Goal: Task Accomplishment & Management: Manage account settings

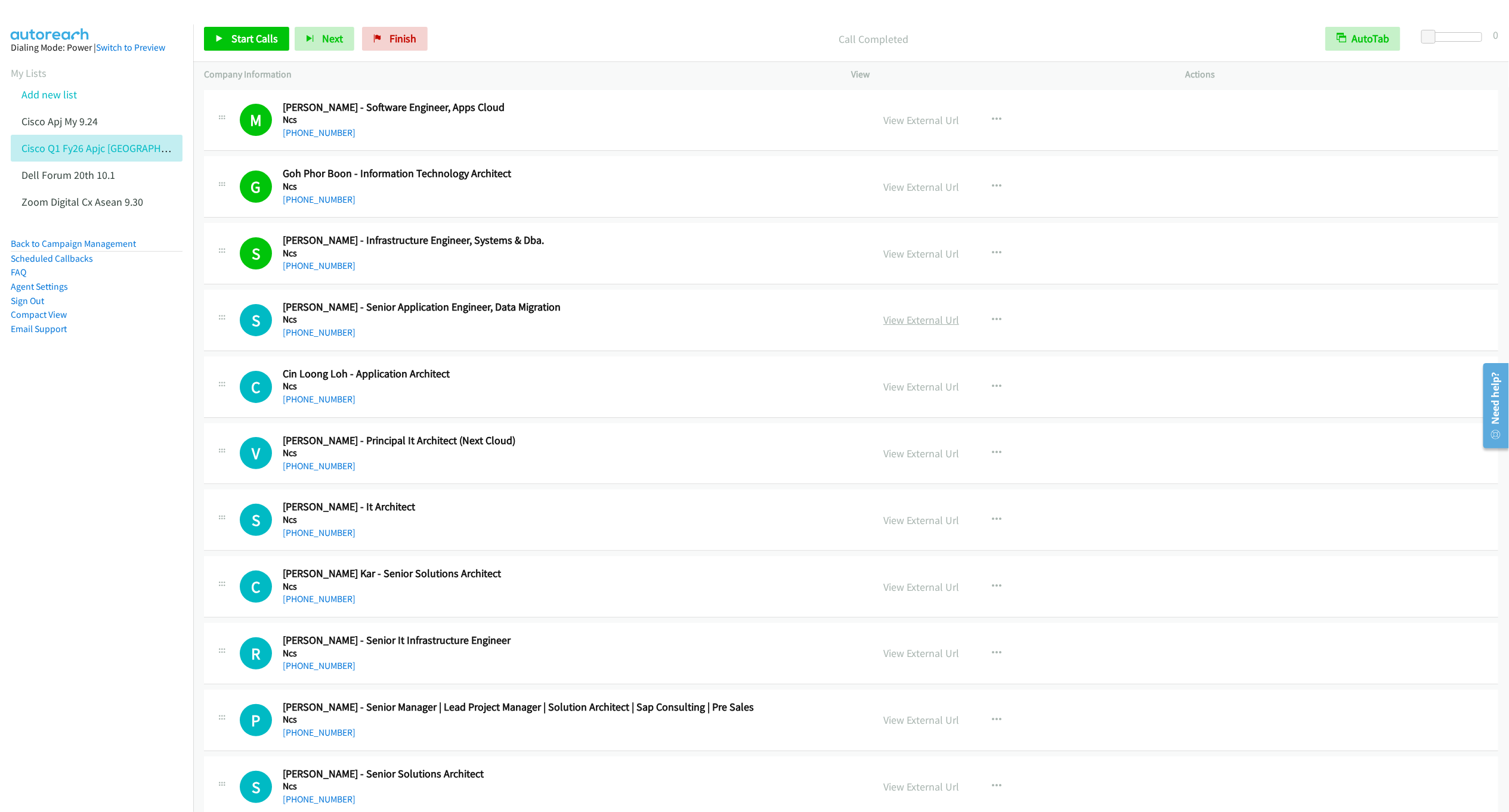
click at [916, 324] on link "View External Url" at bounding box center [921, 319] width 76 height 14
click at [997, 320] on button "button" at bounding box center [996, 320] width 32 height 24
click at [921, 430] on link "Remove from list" at bounding box center [933, 423] width 159 height 24
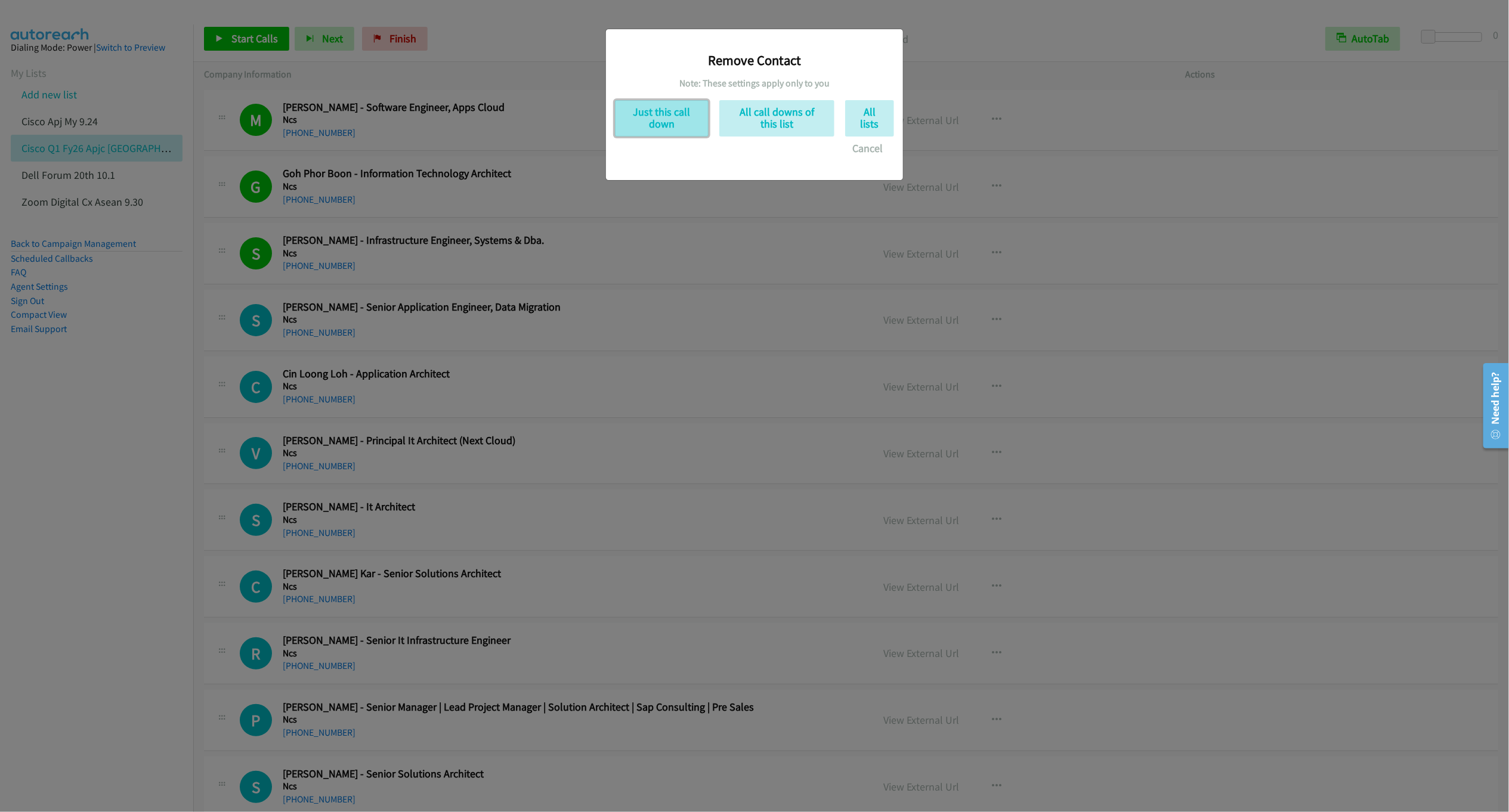
click at [647, 124] on button "Just this call down" at bounding box center [661, 118] width 93 height 36
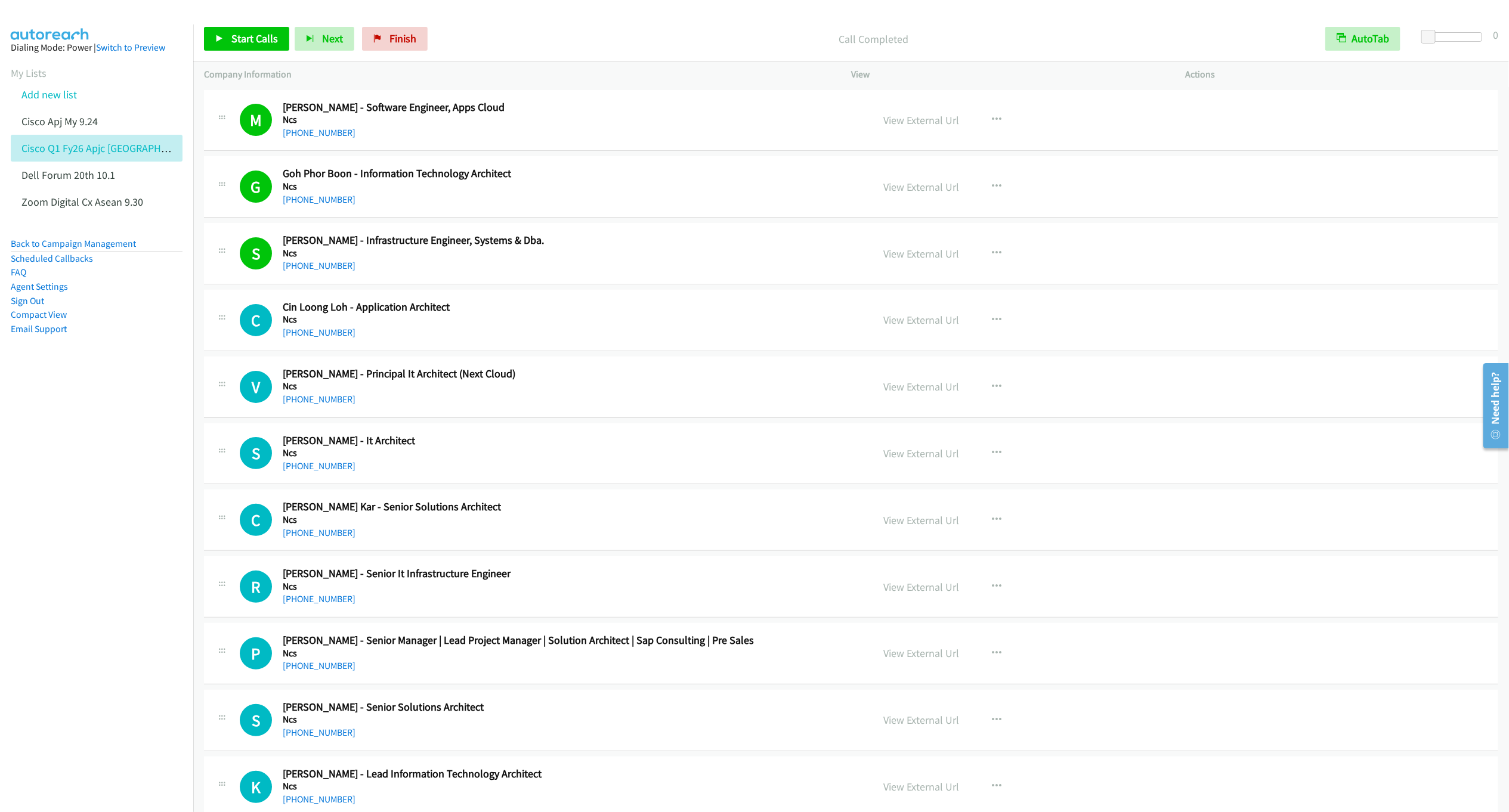
click at [916, 329] on div "View External Url View External Url Schedule/Manage Callback Start Calls Here R…" at bounding box center [1045, 320] width 345 height 39
click at [913, 324] on link "View External Url" at bounding box center [921, 319] width 76 height 14
click at [993, 315] on icon "button" at bounding box center [997, 320] width 10 height 10
click at [903, 423] on link "Remove from list" at bounding box center [933, 423] width 159 height 24
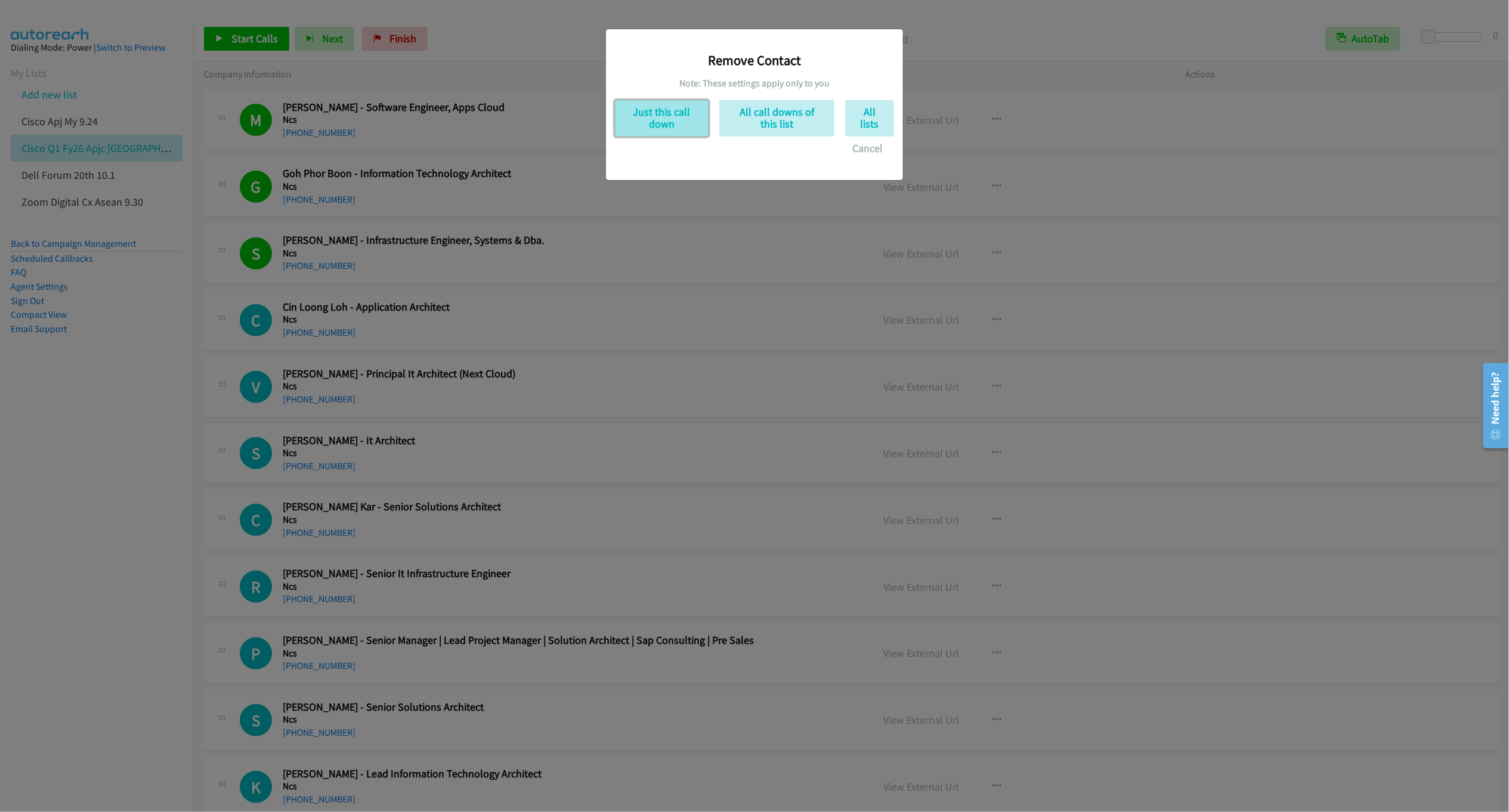
click at [668, 116] on button "Just this call down" at bounding box center [661, 118] width 93 height 36
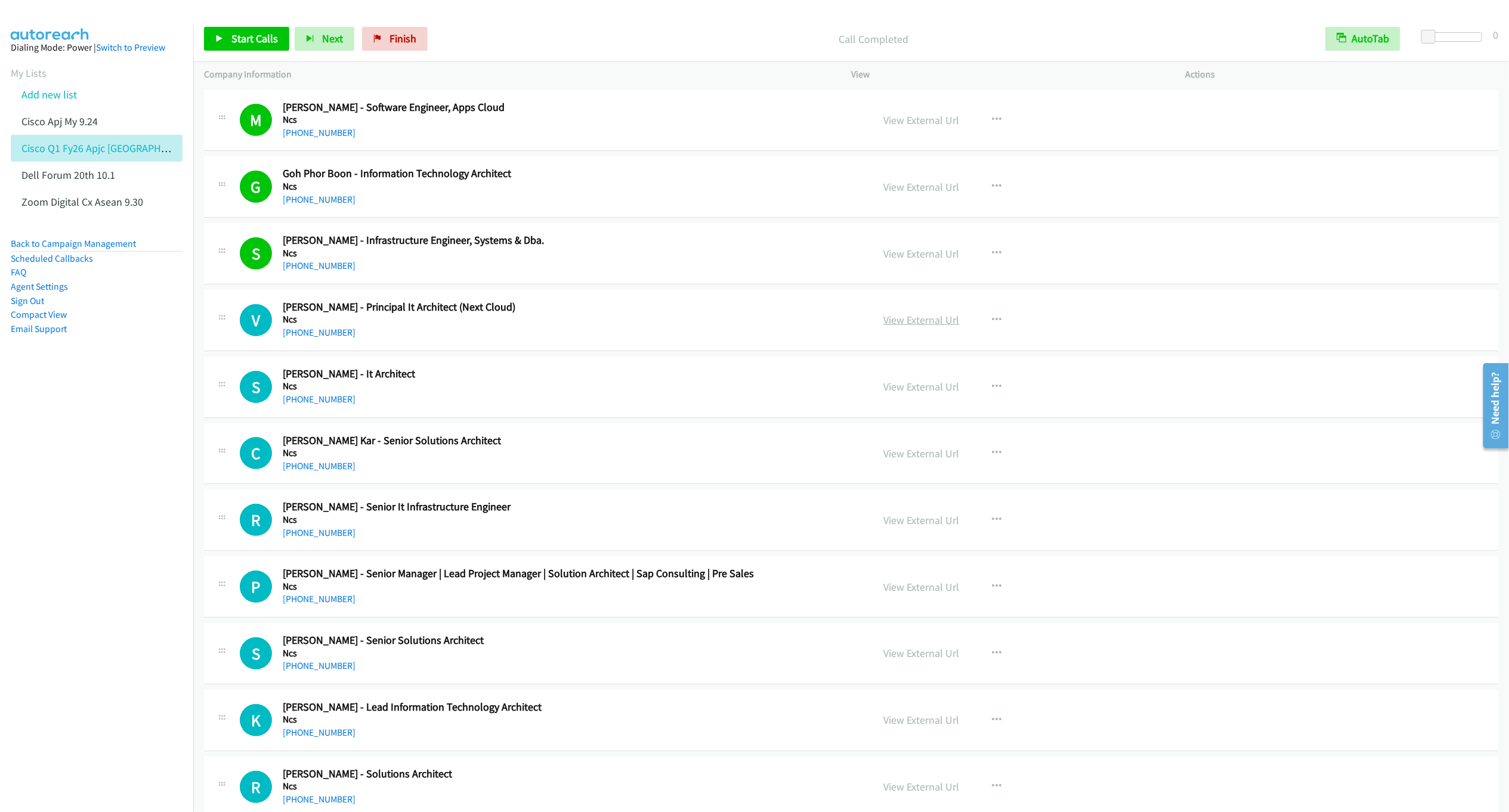
click at [919, 321] on link "View External Url" at bounding box center [921, 319] width 76 height 14
click at [992, 324] on icon "button" at bounding box center [997, 320] width 10 height 10
drag, startPoint x: 904, startPoint y: 421, endPoint x: 904, endPoint y: 409, distance: 12.0
click at [884, 424] on link "Remove from list" at bounding box center [933, 423] width 159 height 24
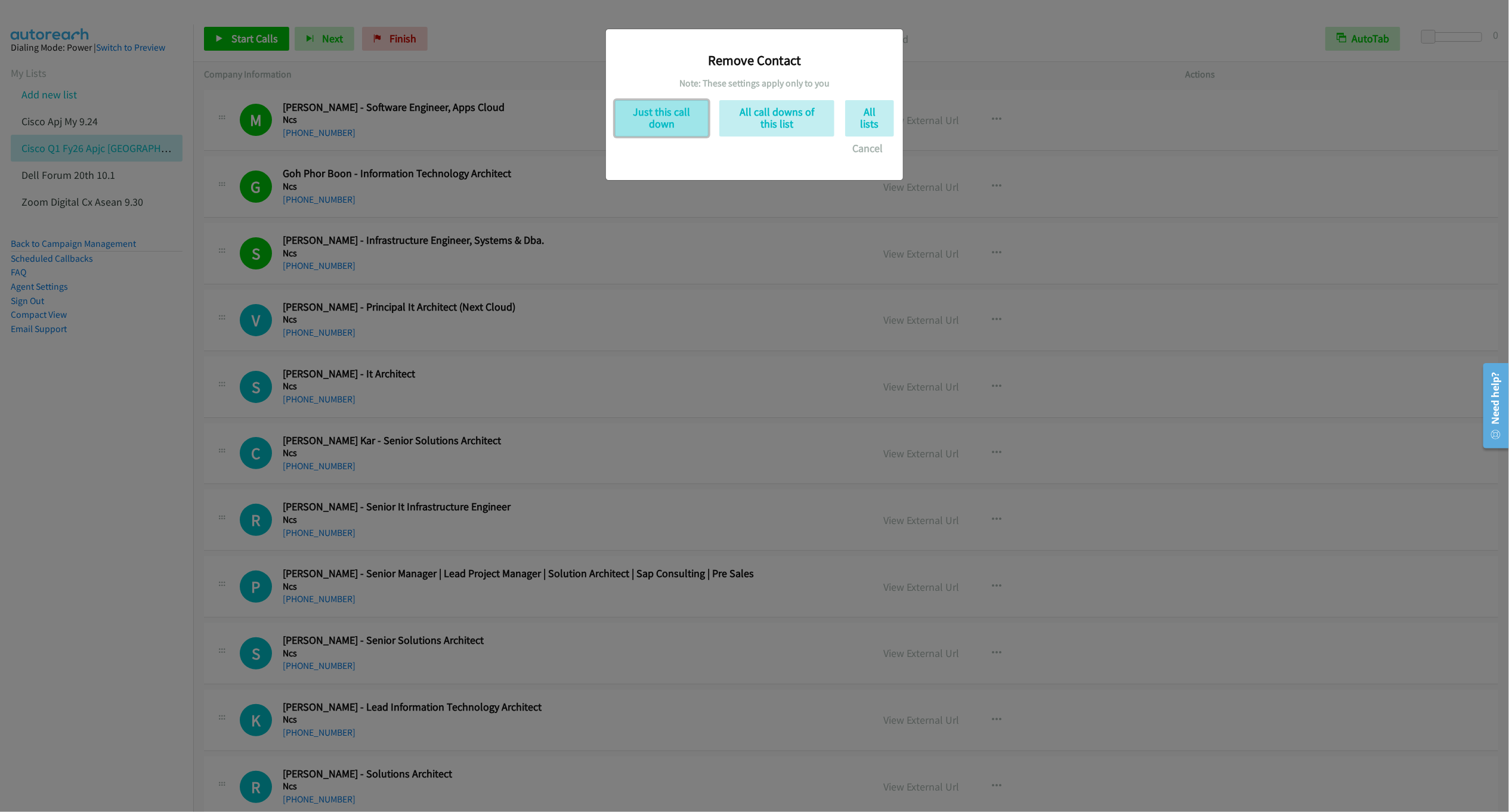
click at [655, 120] on button "Just this call down" at bounding box center [661, 118] width 93 height 36
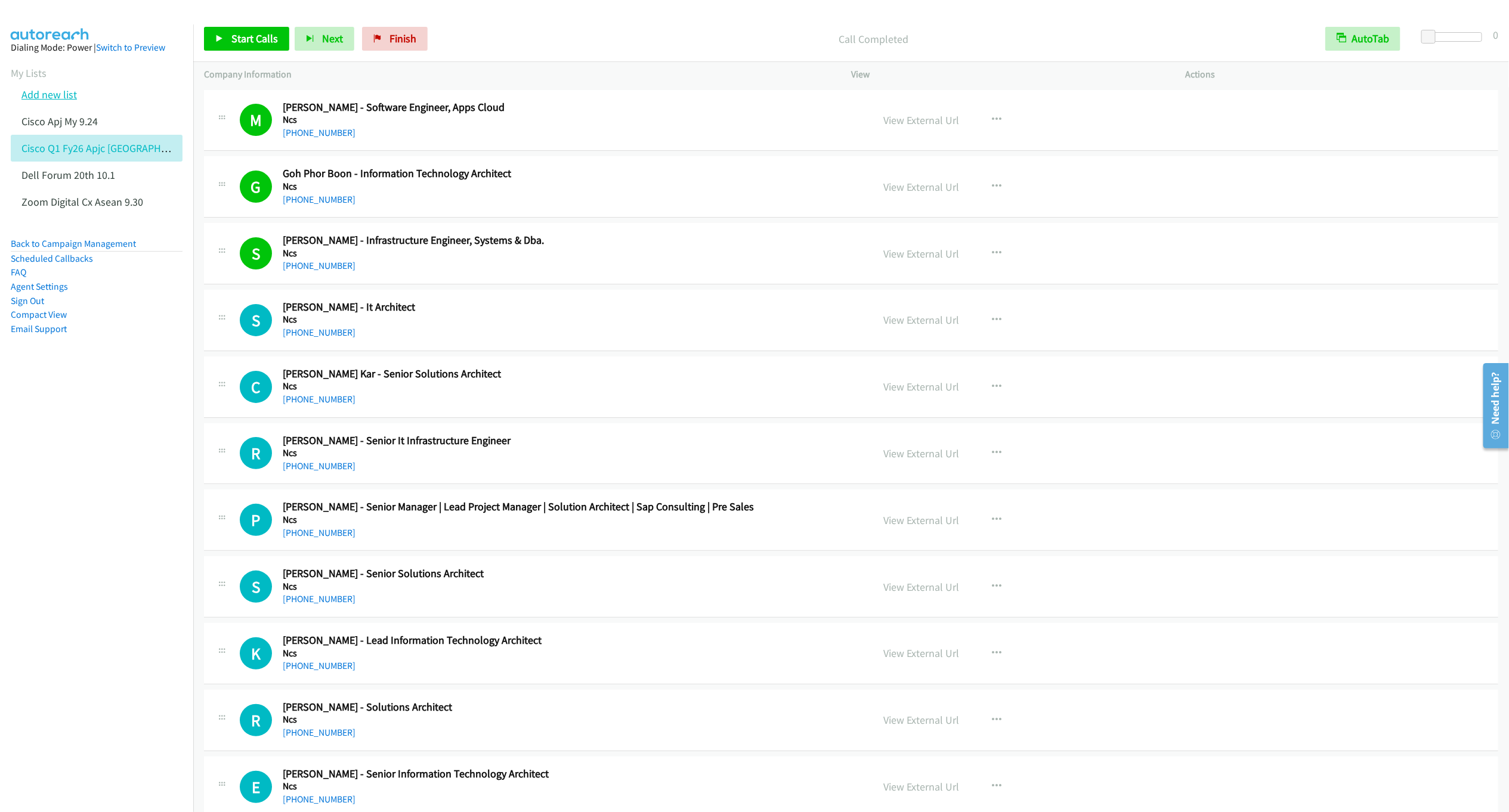
click at [56, 97] on link "Add new list" at bounding box center [49, 94] width 55 height 14
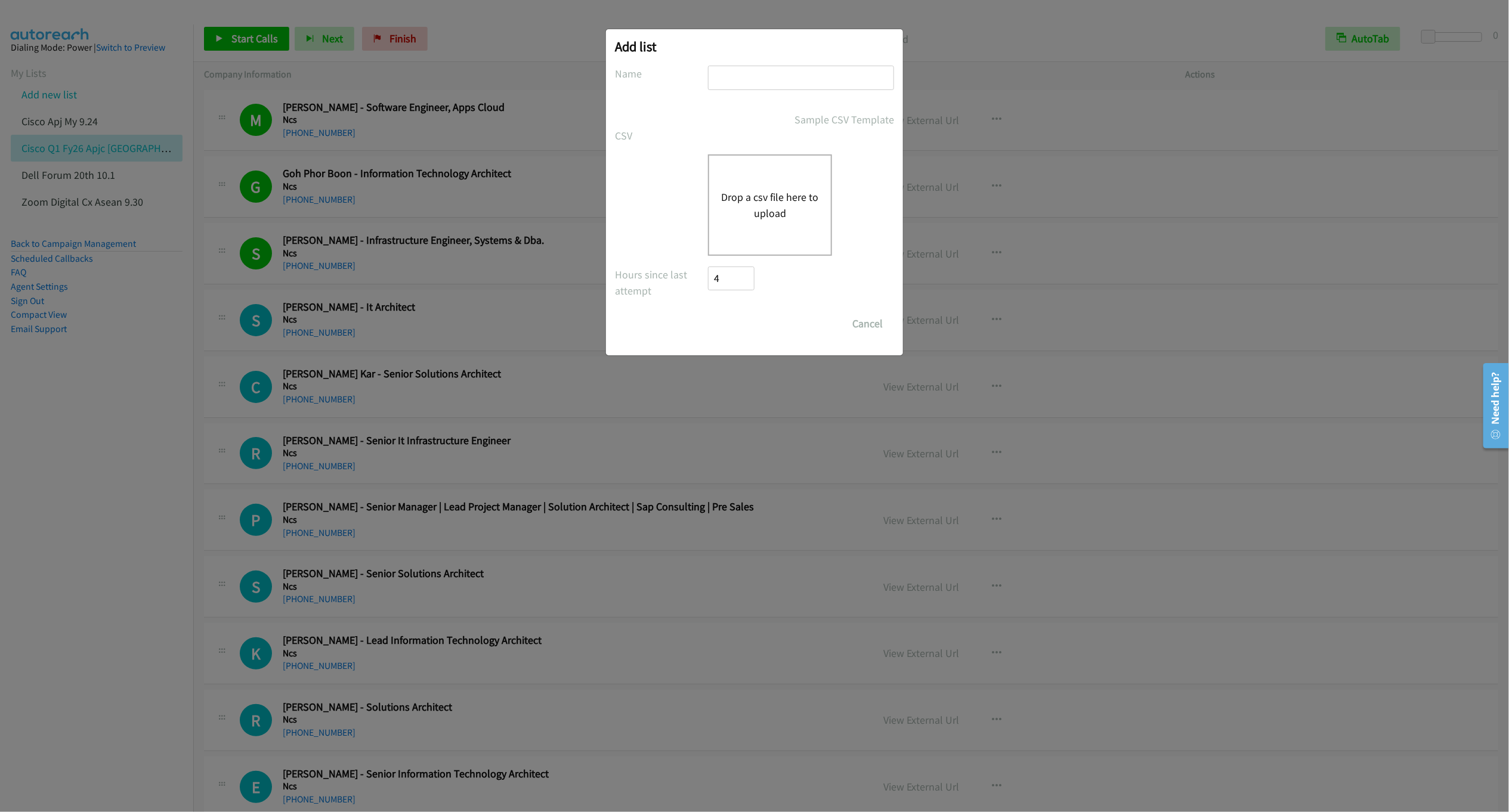
click at [783, 74] on input "text" at bounding box center [801, 78] width 186 height 25
type input "Cisco SG 10.1"
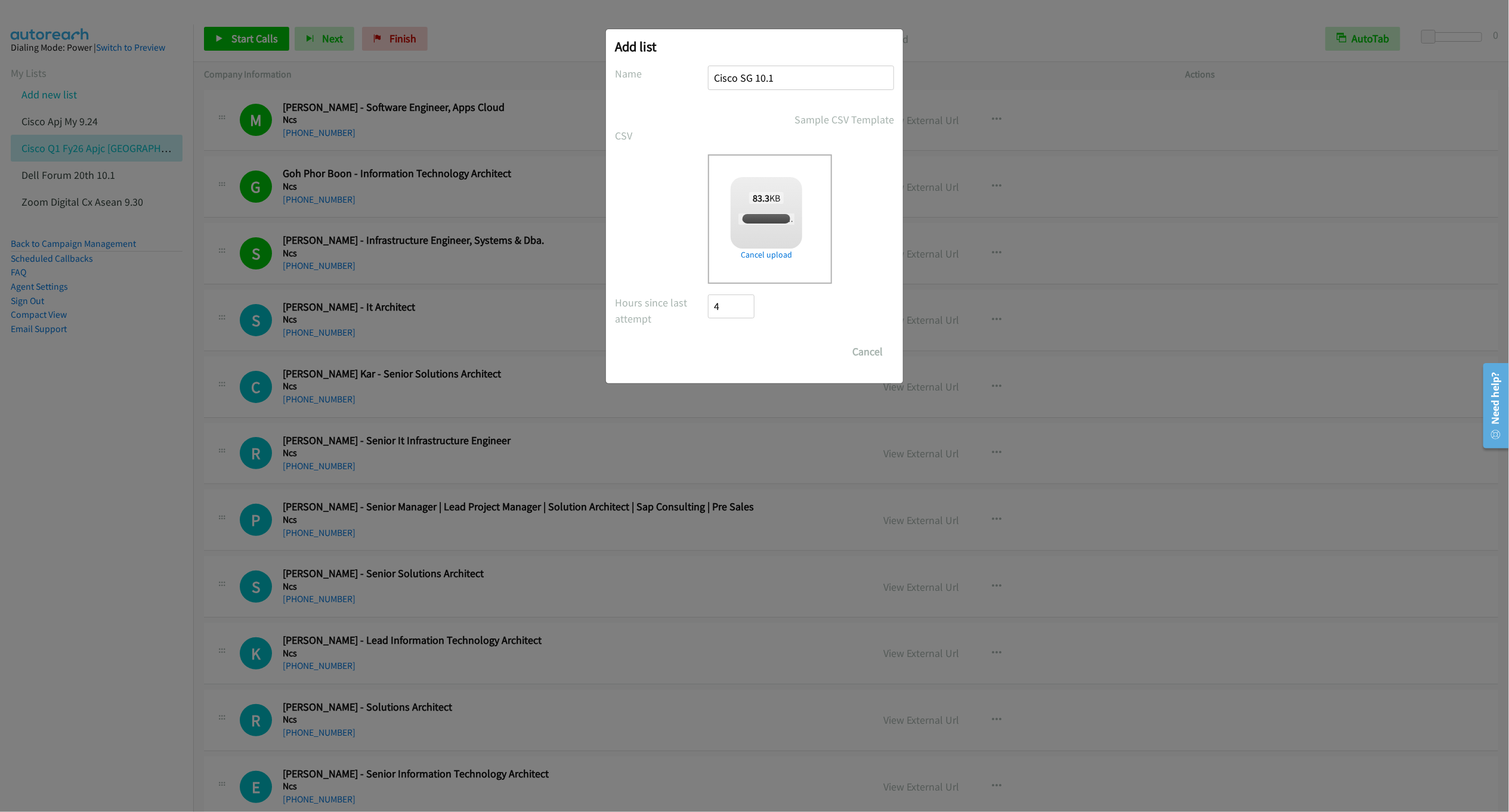
checkbox input "true"
click at [736, 351] on input "Save List" at bounding box center [739, 352] width 63 height 24
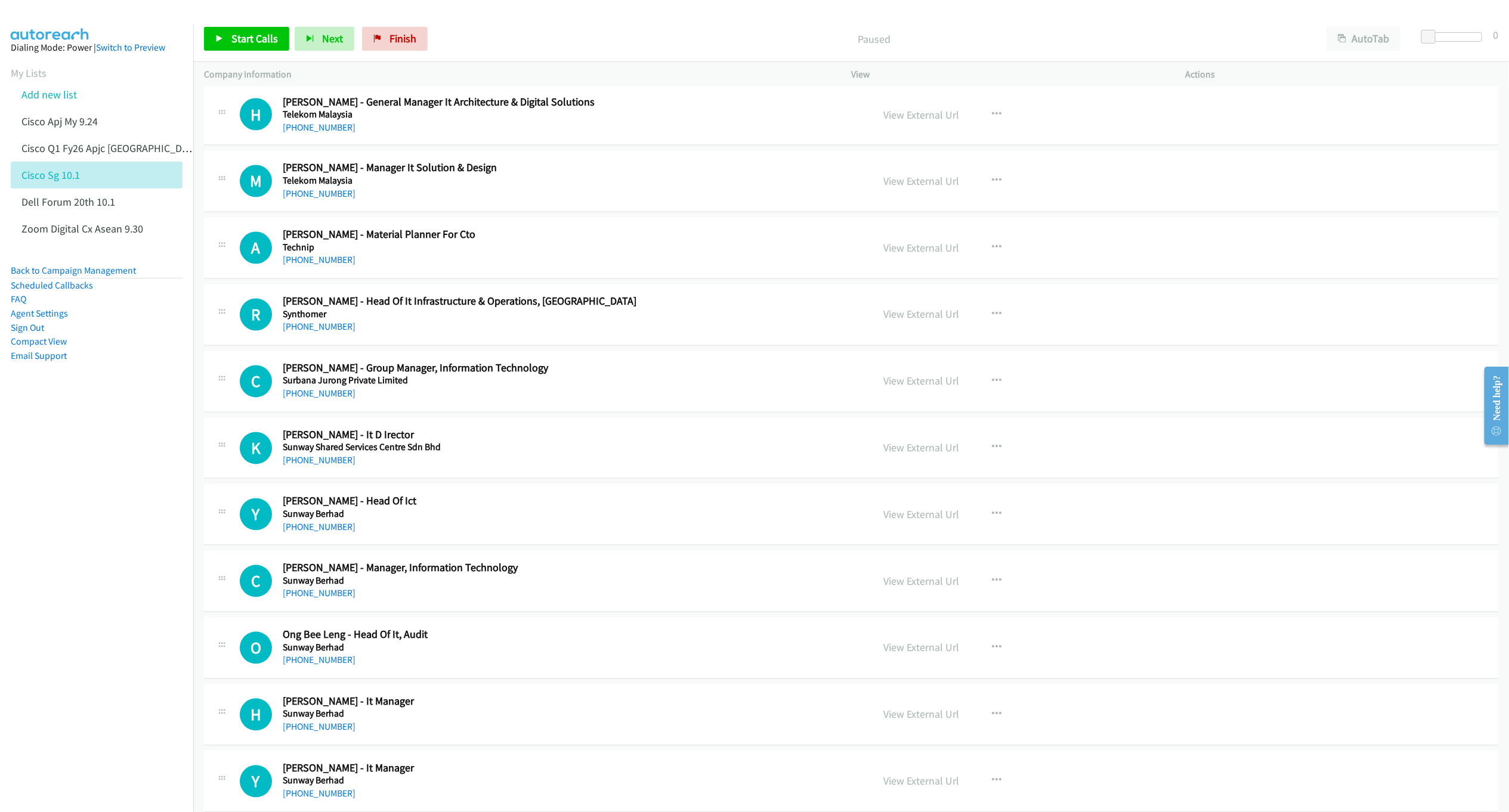
scroll to position [1431, 0]
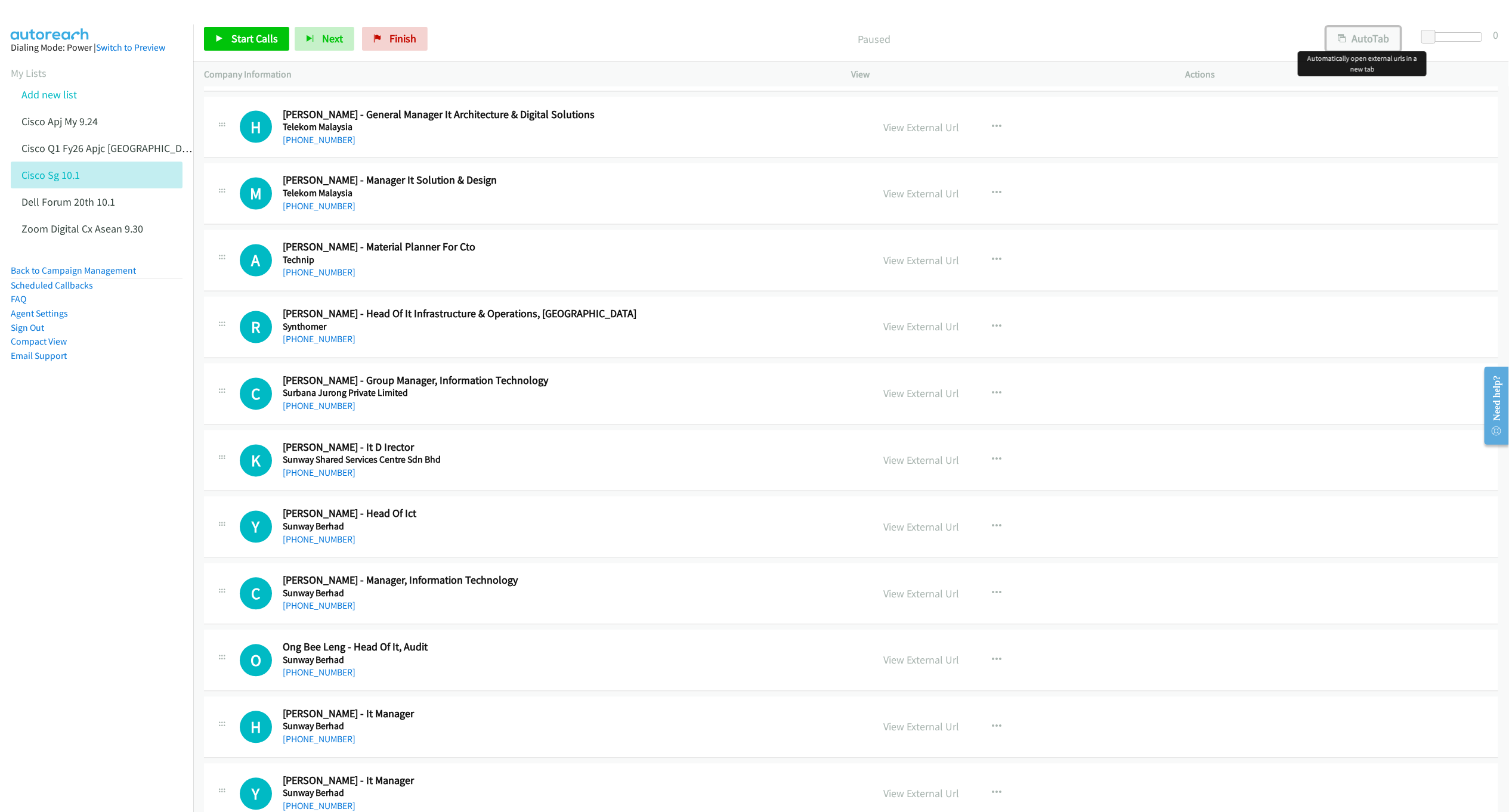
click at [1353, 43] on button "AutoTab" at bounding box center [1363, 39] width 74 height 24
click at [907, 128] on link "View External Url" at bounding box center [921, 127] width 76 height 14
click at [254, 36] on span "Start Calls" at bounding box center [254, 38] width 46 height 14
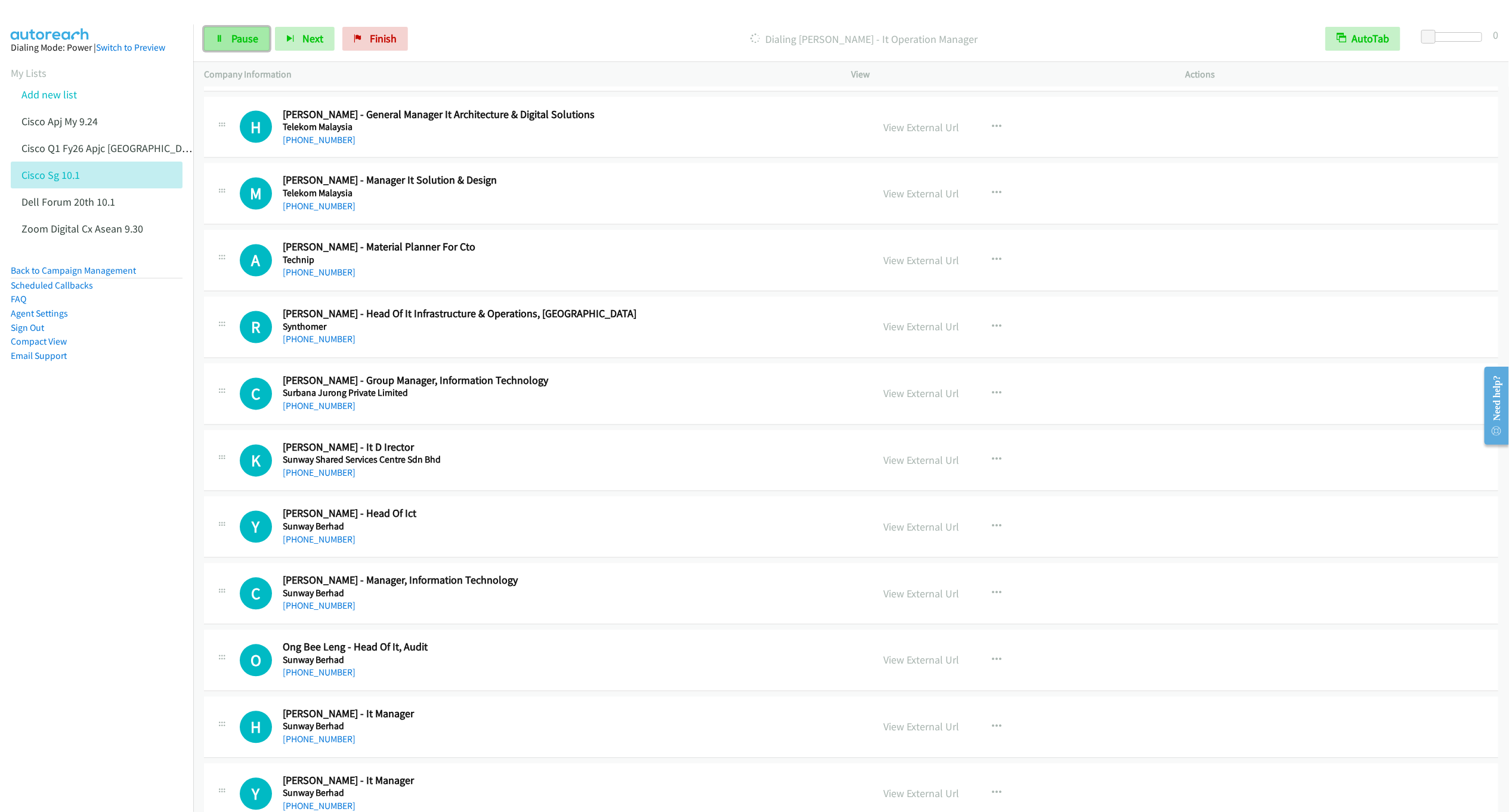
click at [235, 38] on span "Pause" at bounding box center [245, 38] width 27 height 14
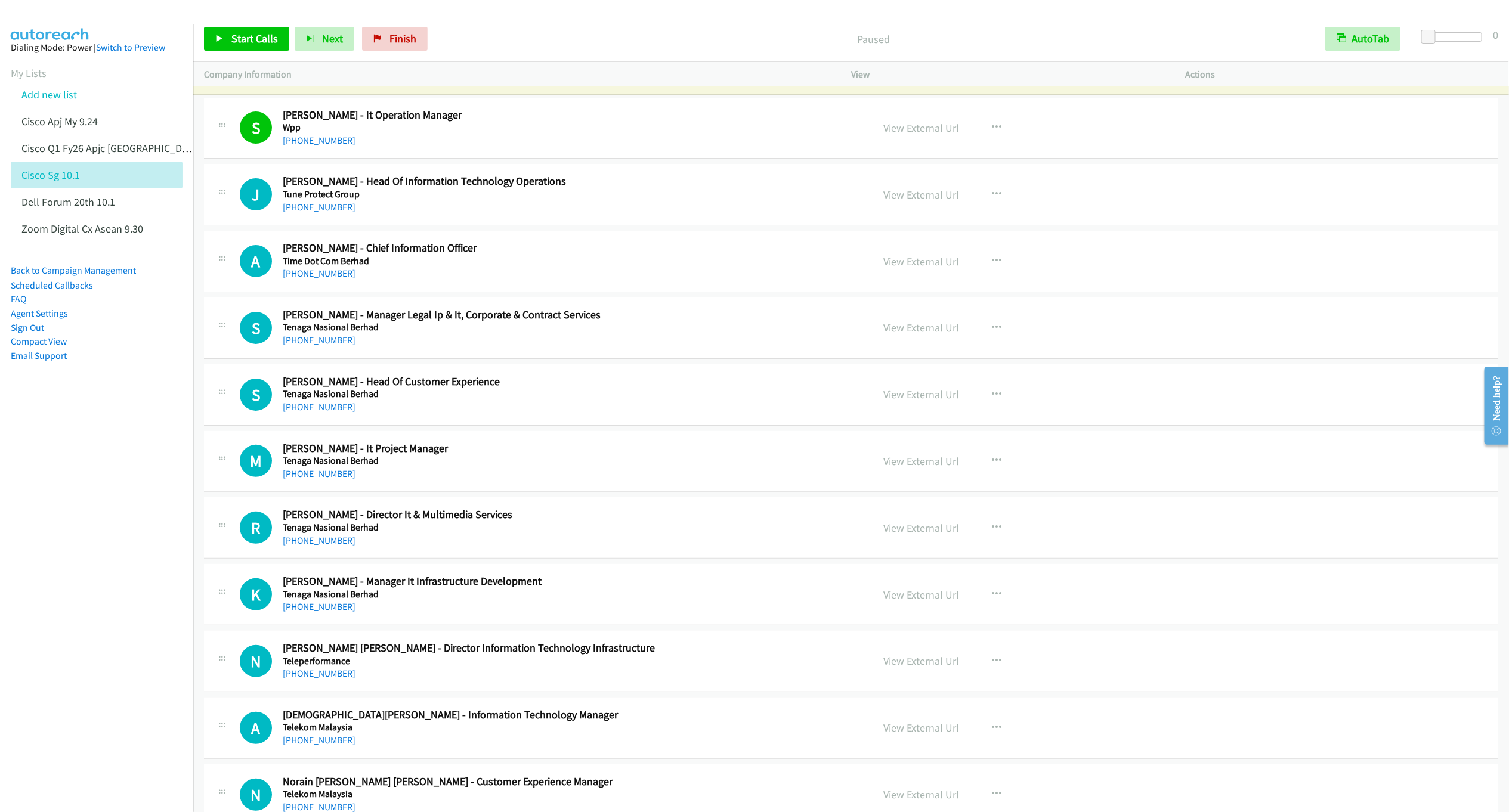
scroll to position [0, 0]
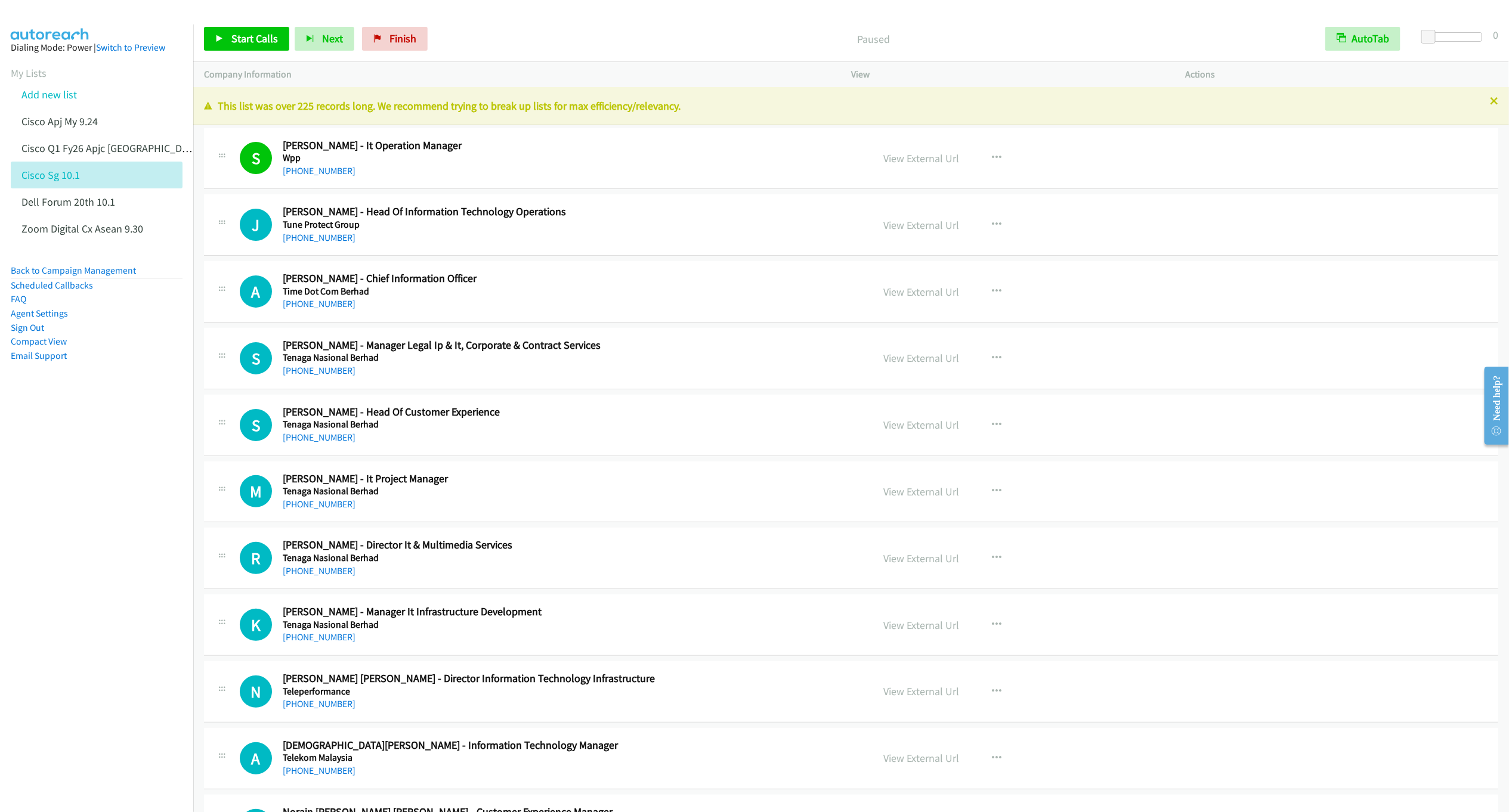
click at [1476, 102] on p "This list was over 225 records long. We recommend trying to break up lists for …" at bounding box center [851, 105] width 1294 height 16
click at [228, 31] on link "Start Calls" at bounding box center [246, 39] width 85 height 24
click at [1490, 104] on icon at bounding box center [1494, 102] width 8 height 8
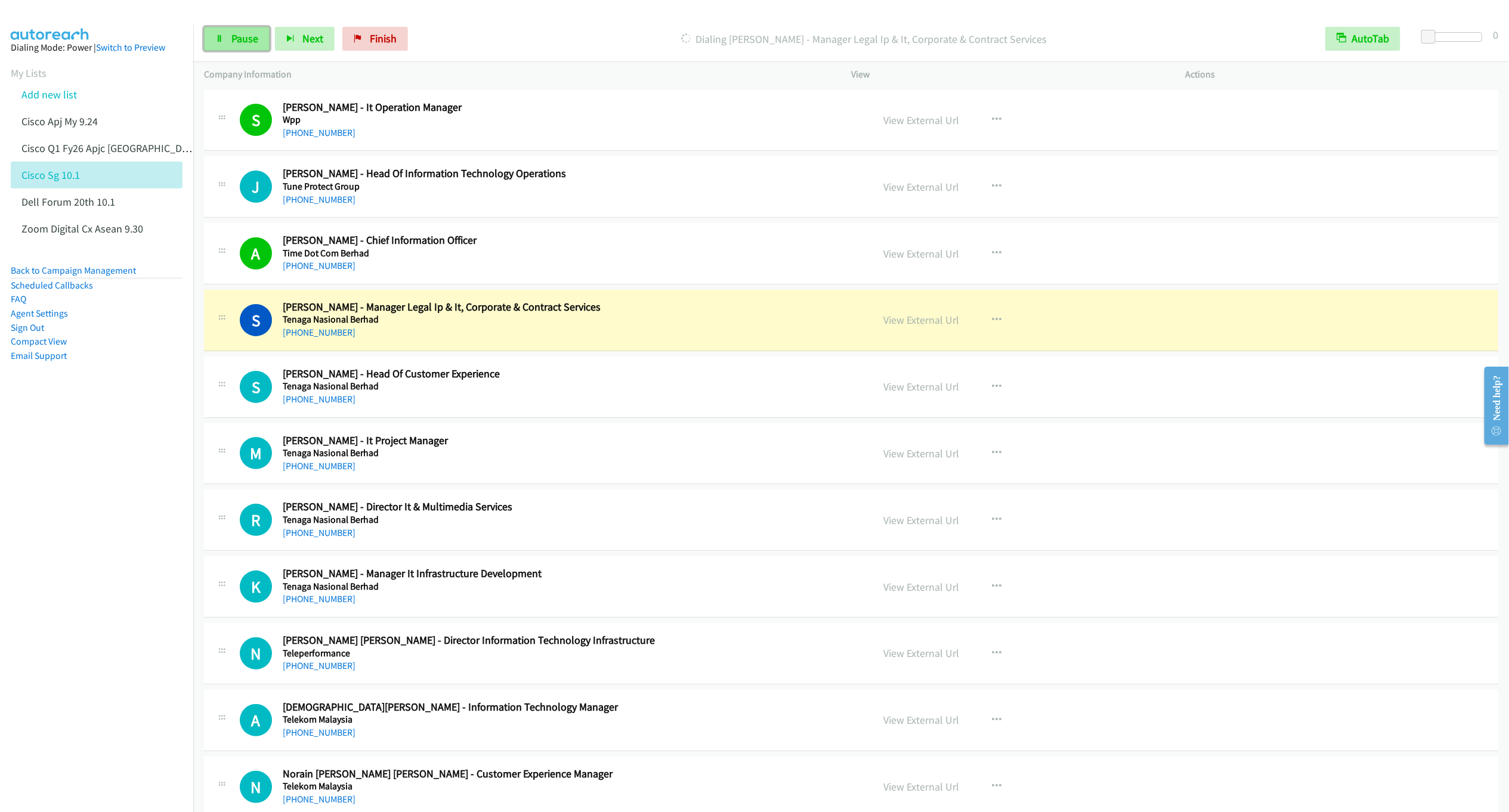
click at [233, 38] on span "Pause" at bounding box center [245, 38] width 27 height 14
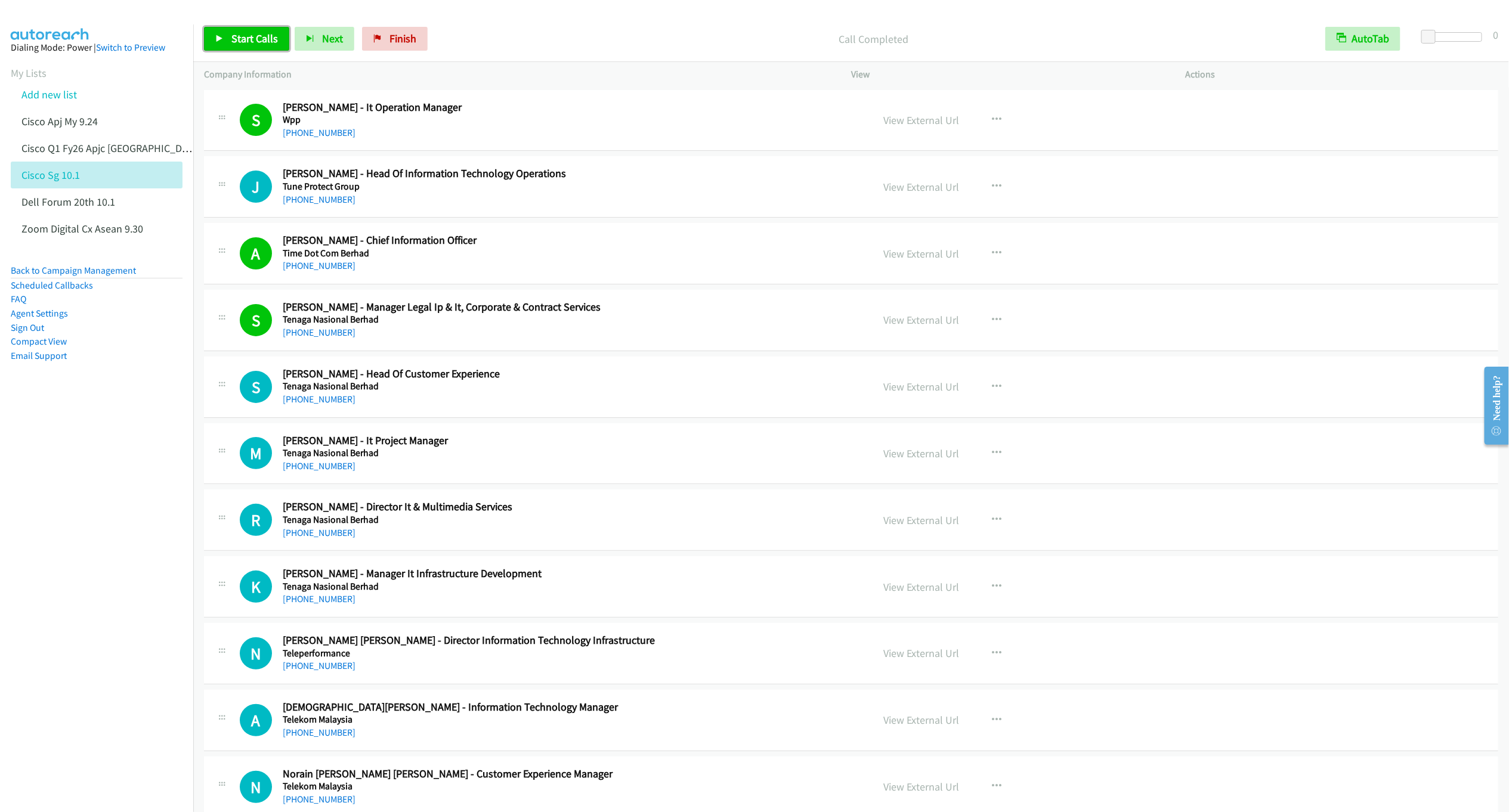
click at [245, 45] on span "Start Calls" at bounding box center [254, 38] width 46 height 14
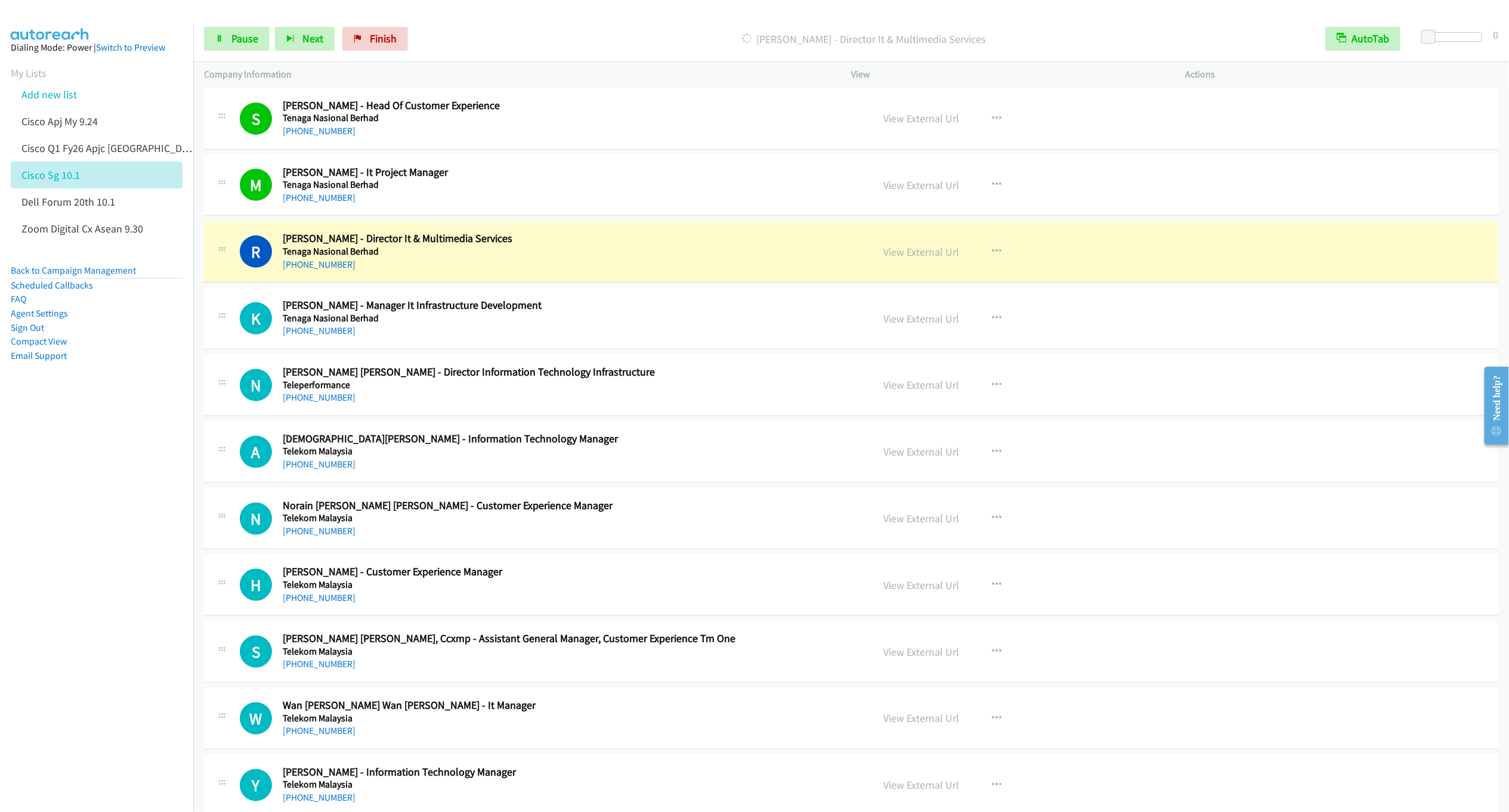
scroll to position [358, 0]
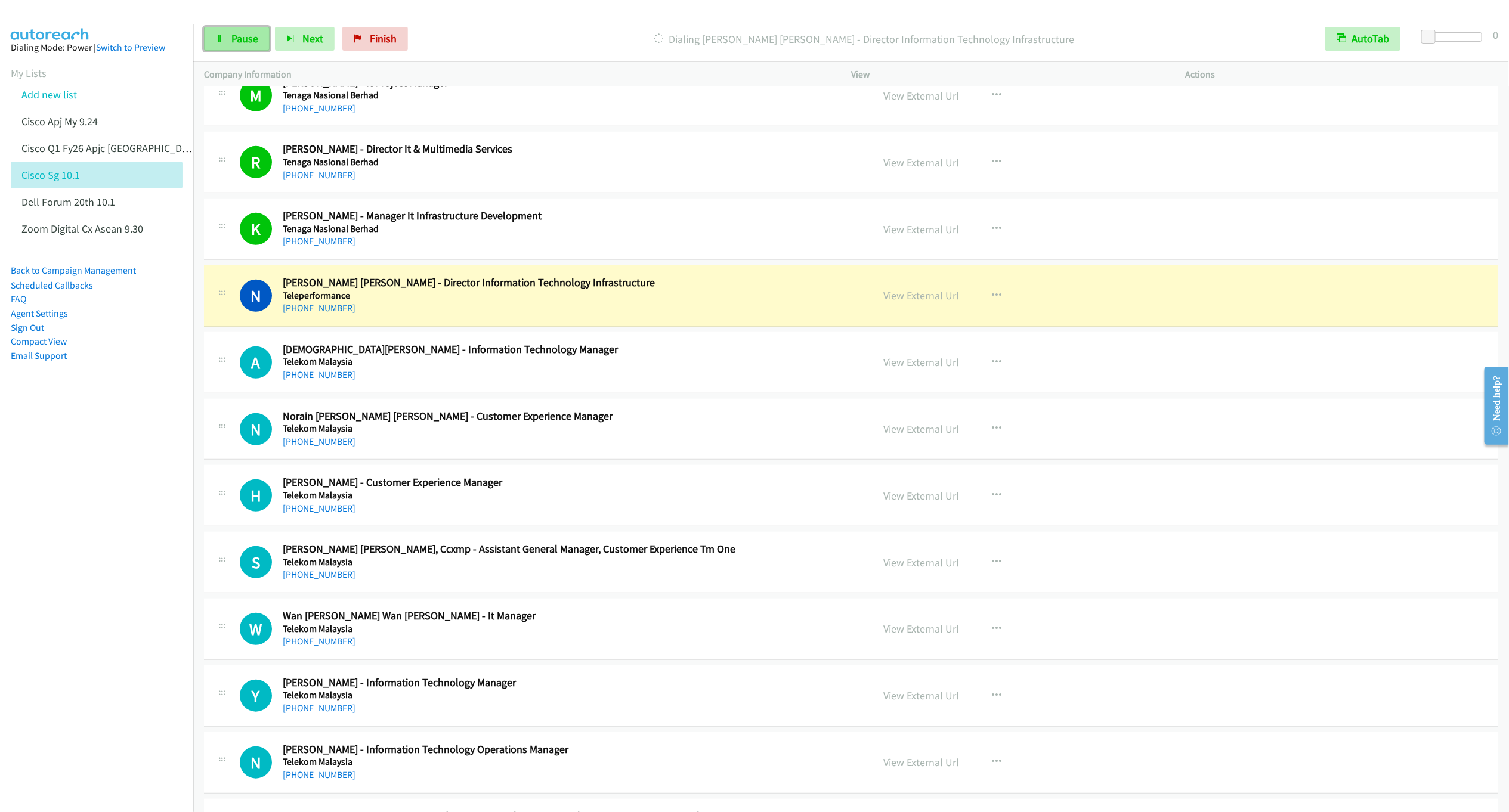
click at [247, 41] on span "Pause" at bounding box center [245, 38] width 27 height 14
click at [236, 50] on link "Start Calls" at bounding box center [246, 39] width 85 height 24
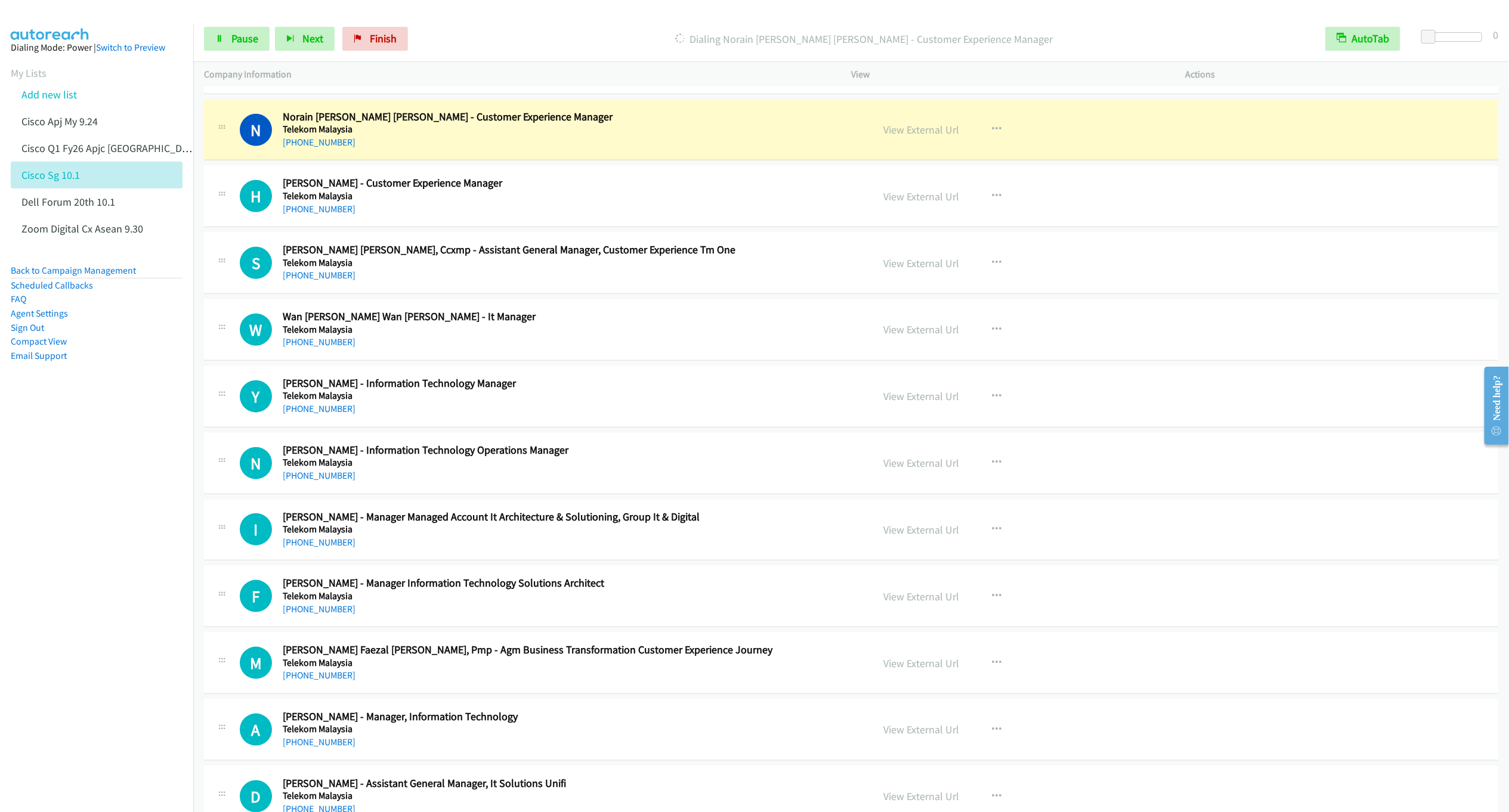
scroll to position [626, 0]
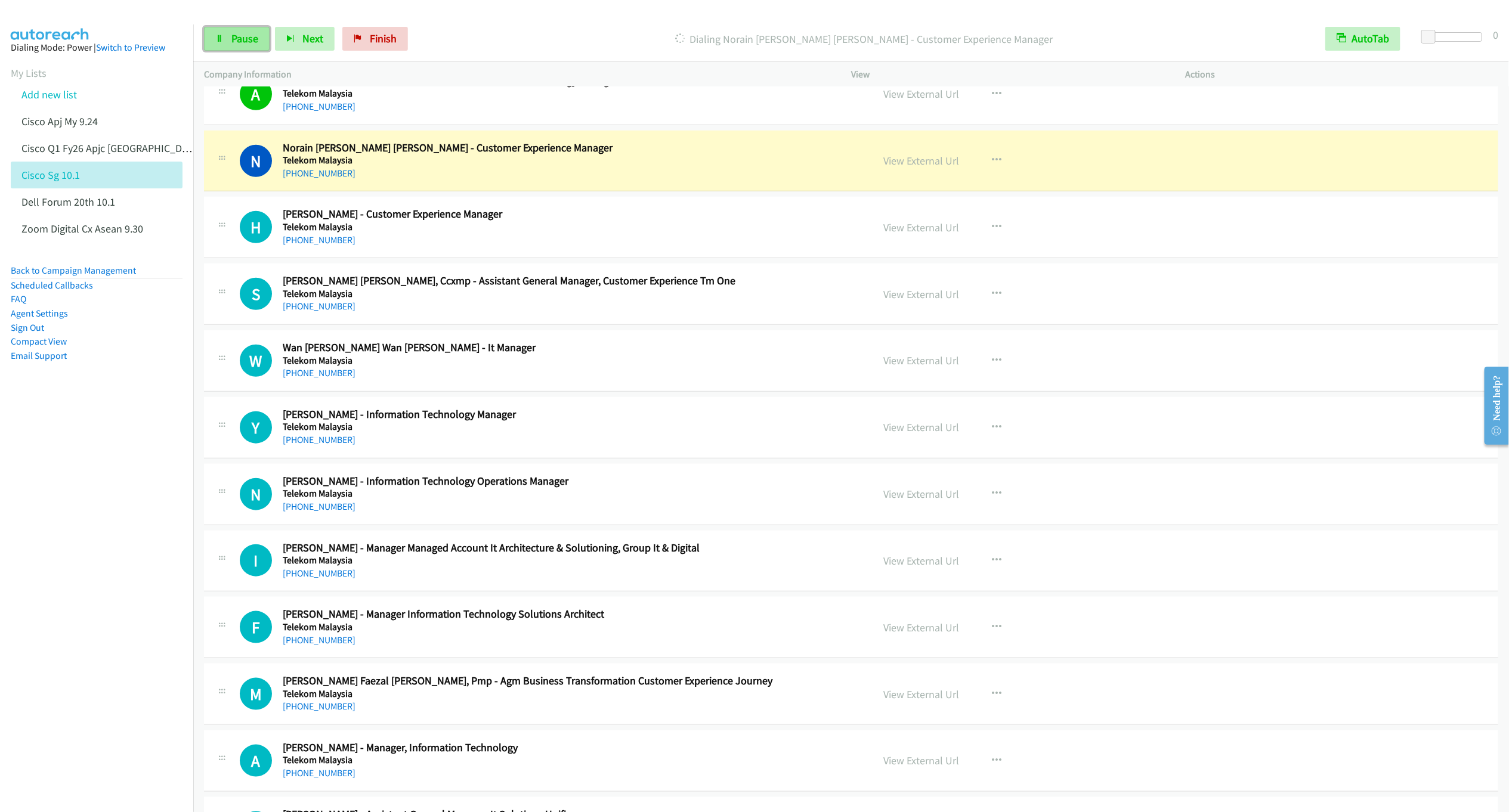
click at [244, 39] on span "Pause" at bounding box center [245, 38] width 27 height 14
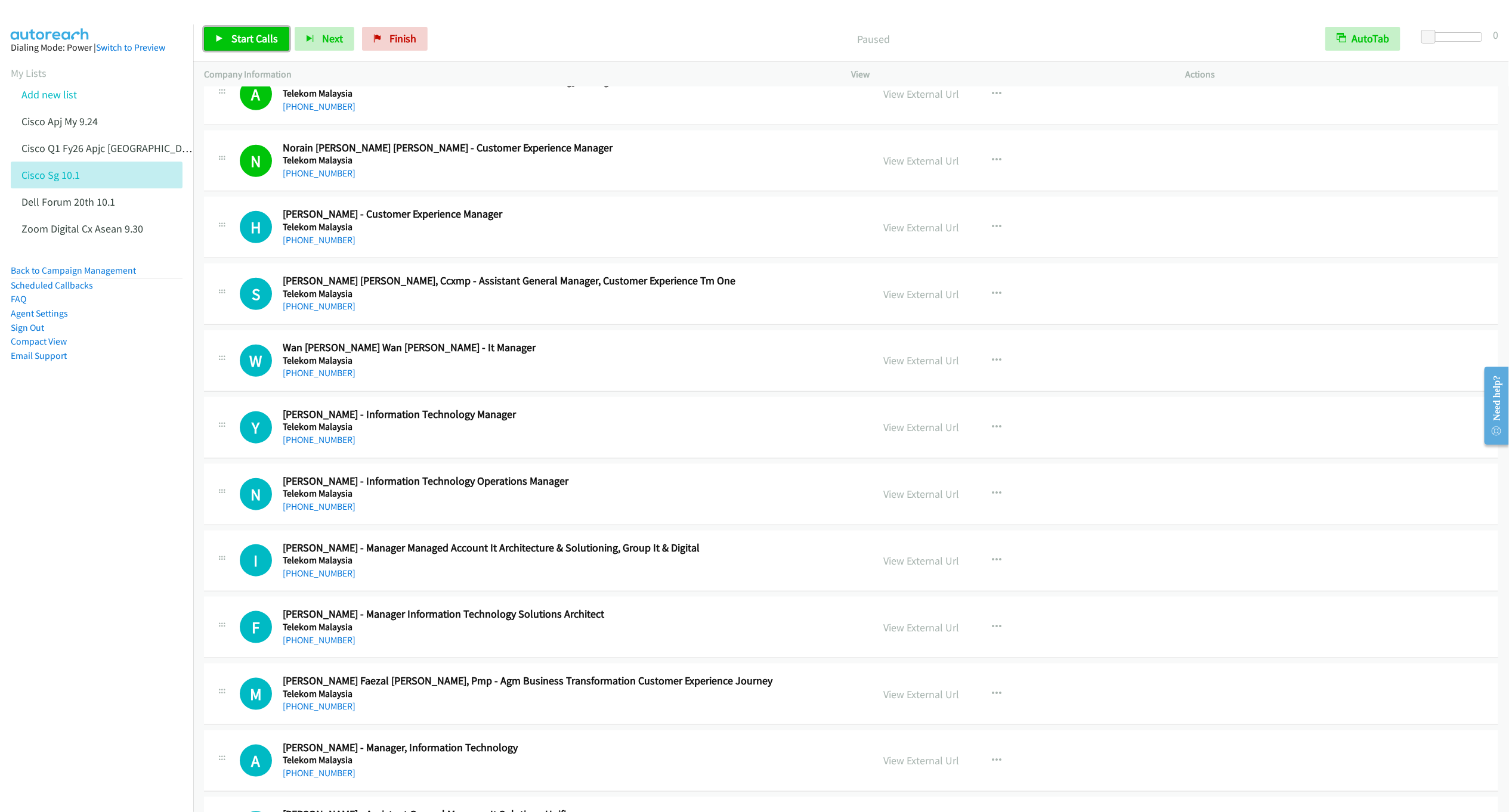
click at [250, 41] on span "Start Calls" at bounding box center [254, 38] width 46 height 14
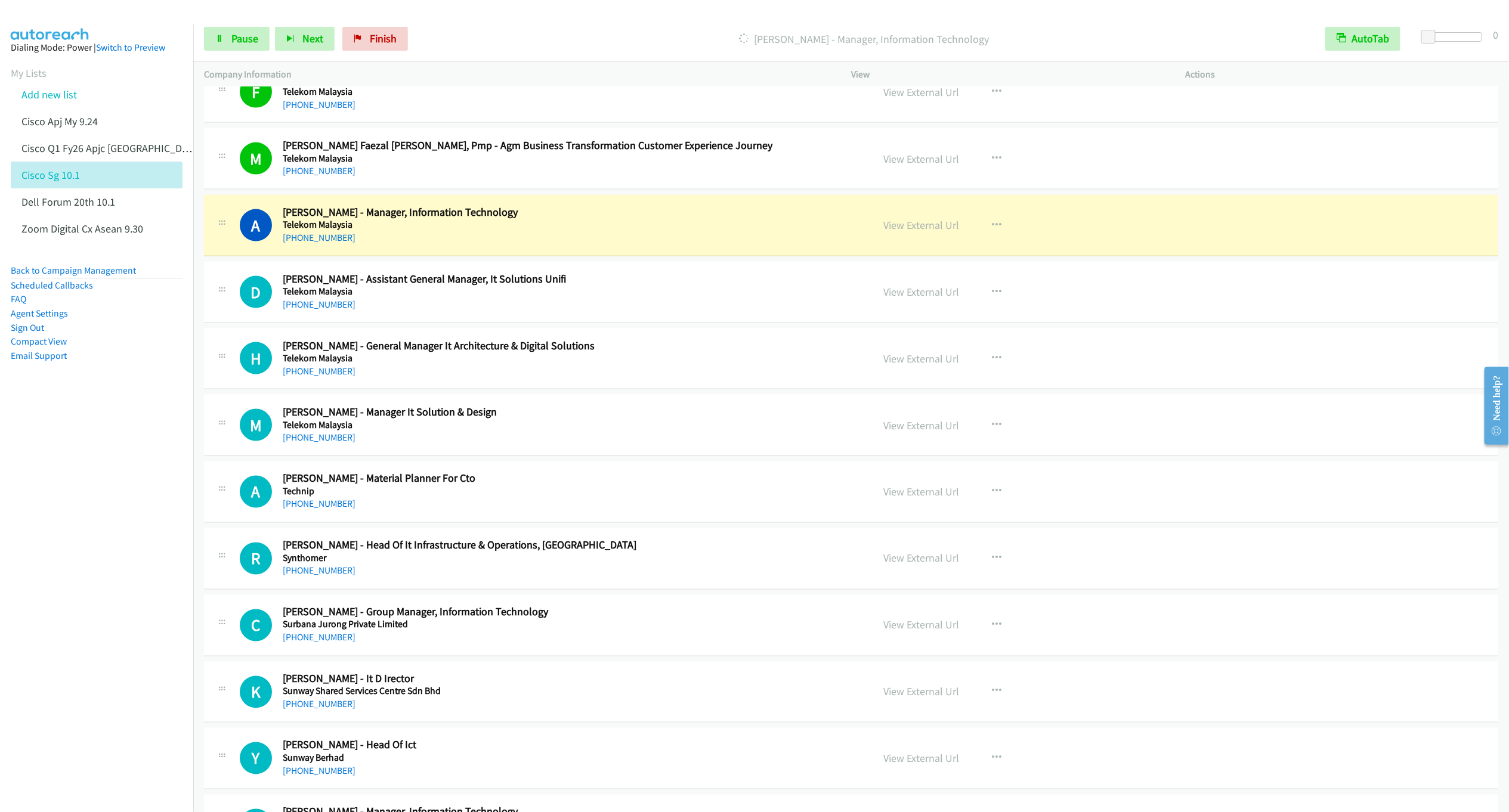
scroll to position [1163, 0]
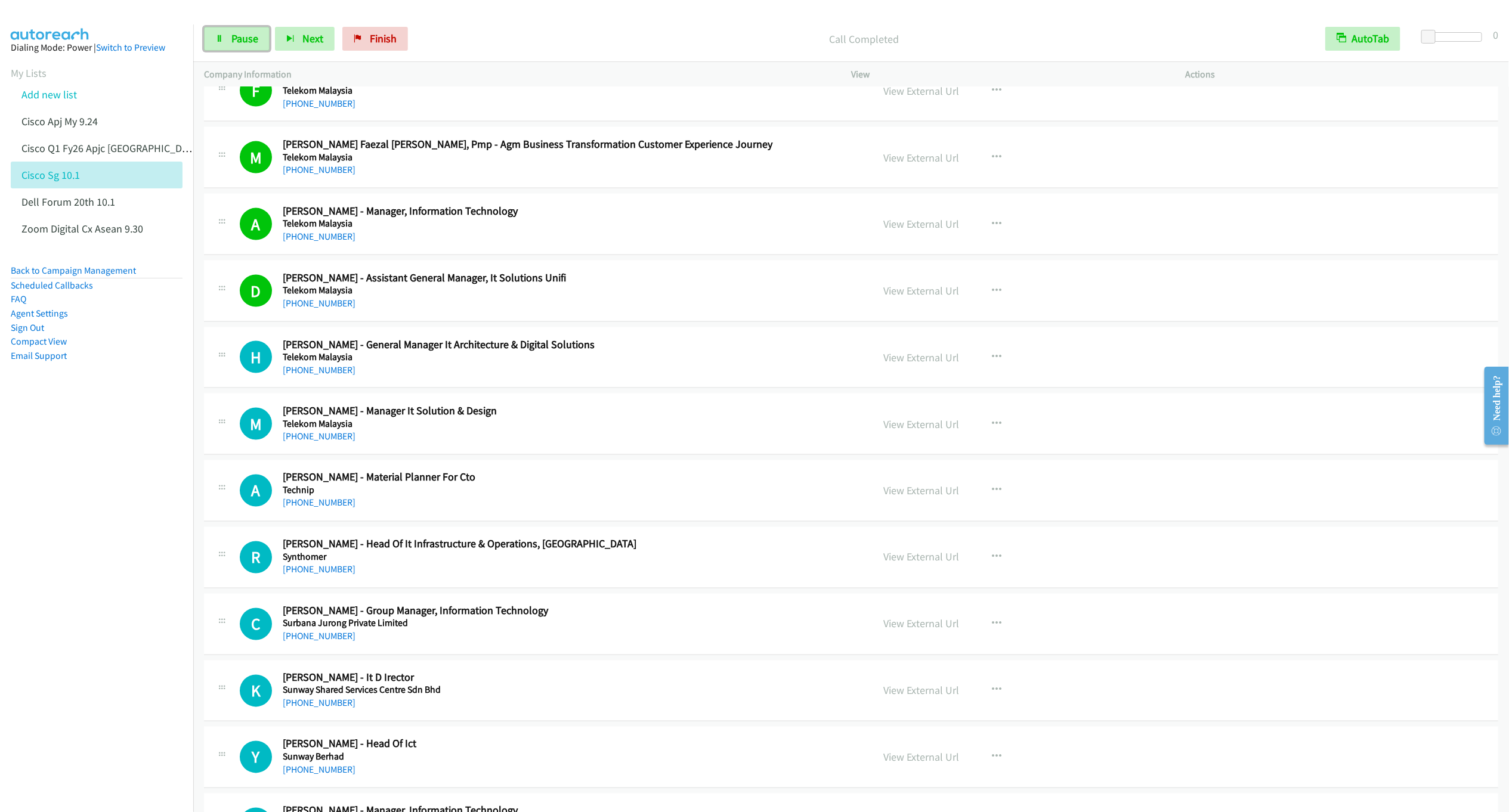
drag, startPoint x: 233, startPoint y: 41, endPoint x: 319, endPoint y: 61, distance: 88.3
click at [235, 41] on span "Pause" at bounding box center [245, 38] width 27 height 14
click at [259, 41] on span "Start Calls" at bounding box center [254, 38] width 46 height 14
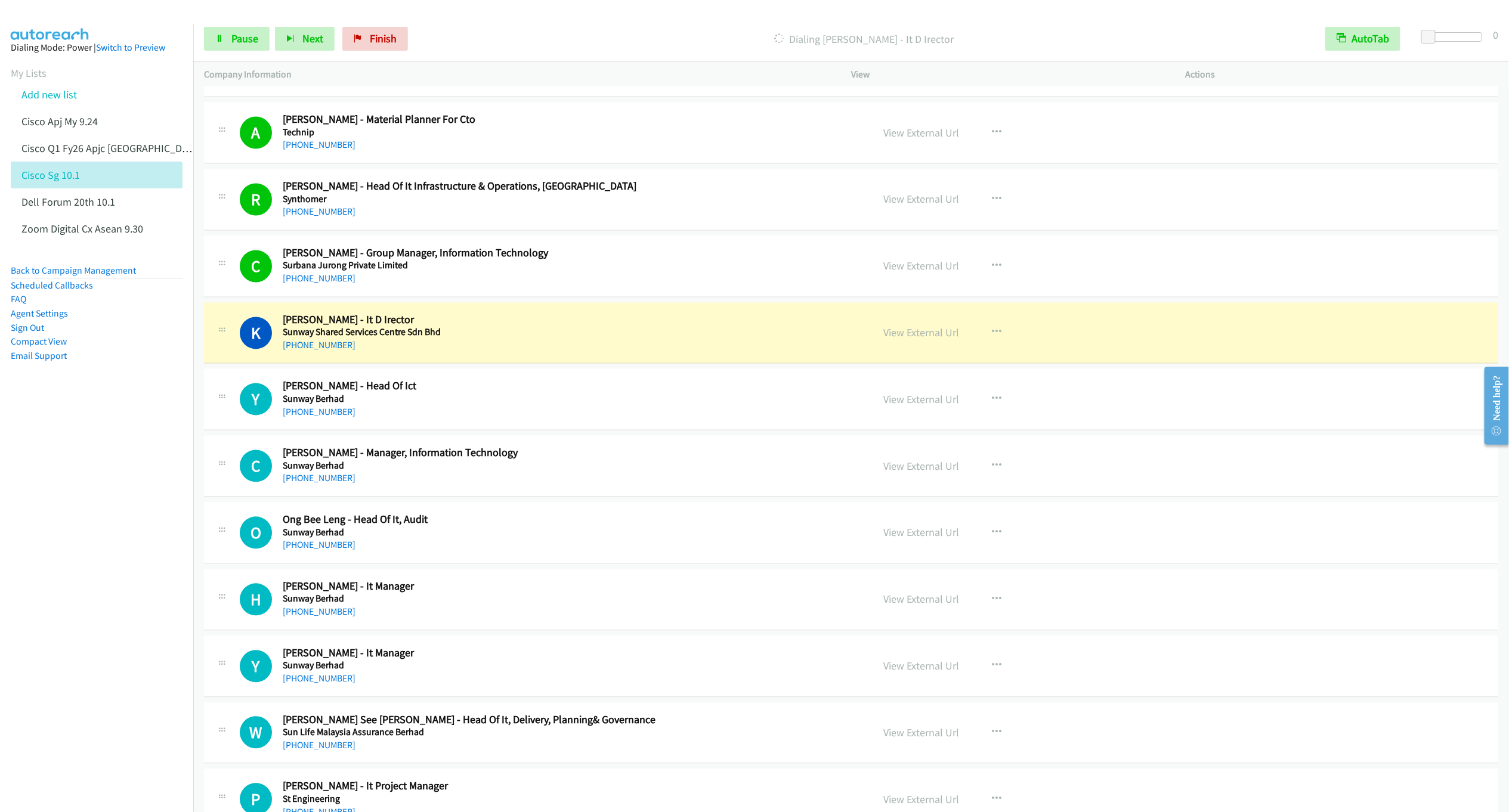
scroll to position [1610, 0]
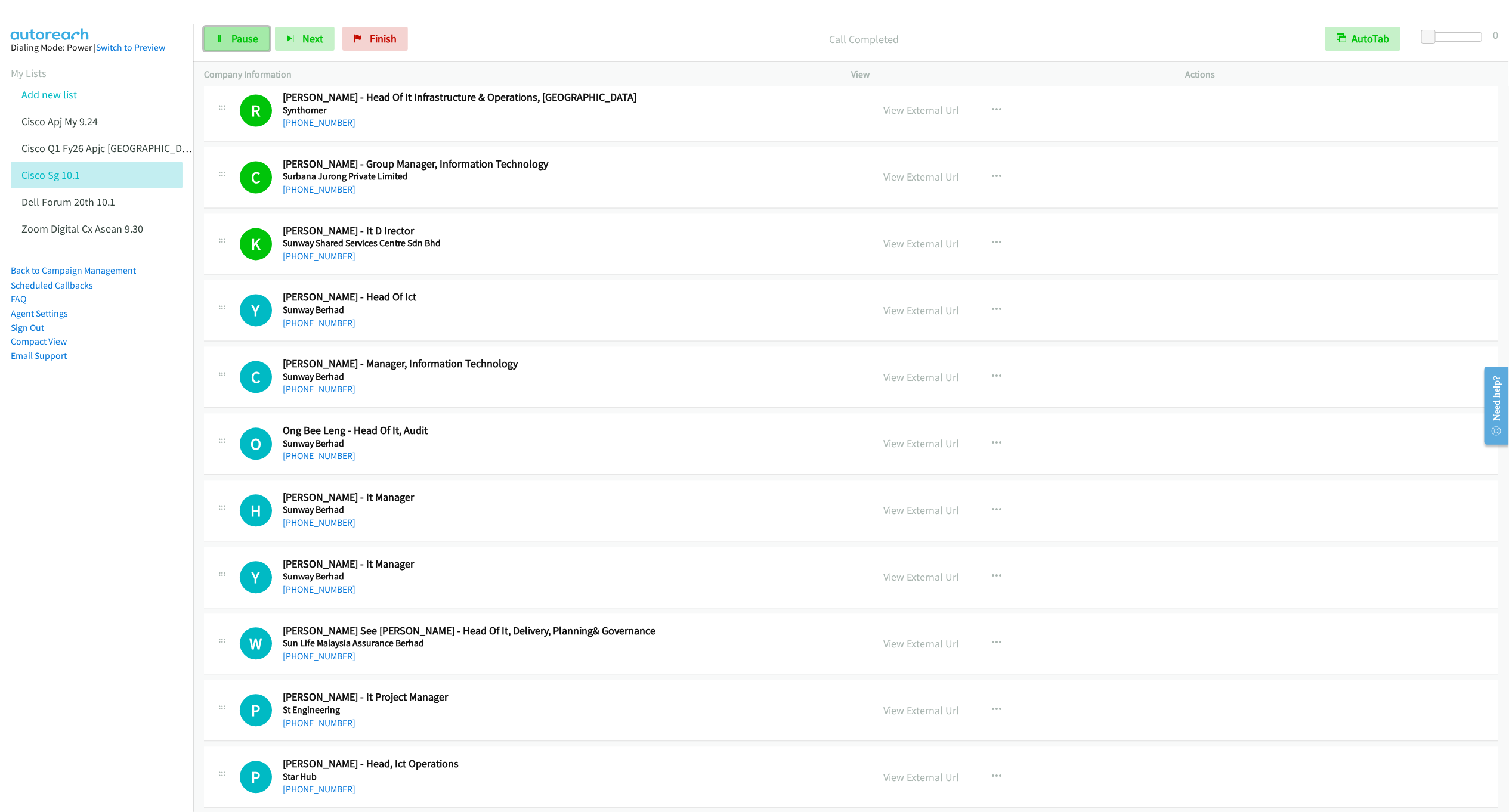
click at [242, 43] on span "Pause" at bounding box center [245, 38] width 27 height 14
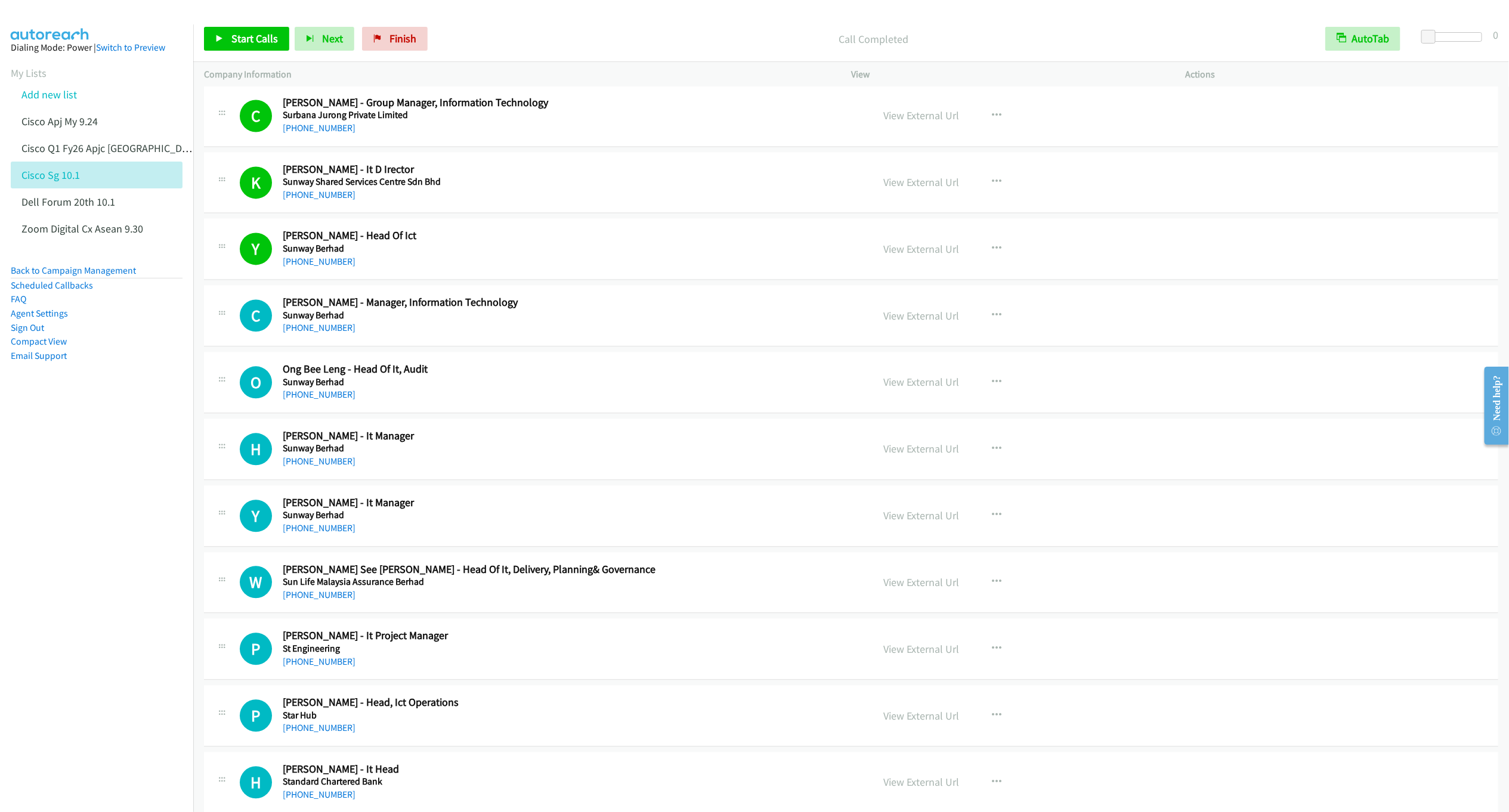
scroll to position [1789, 0]
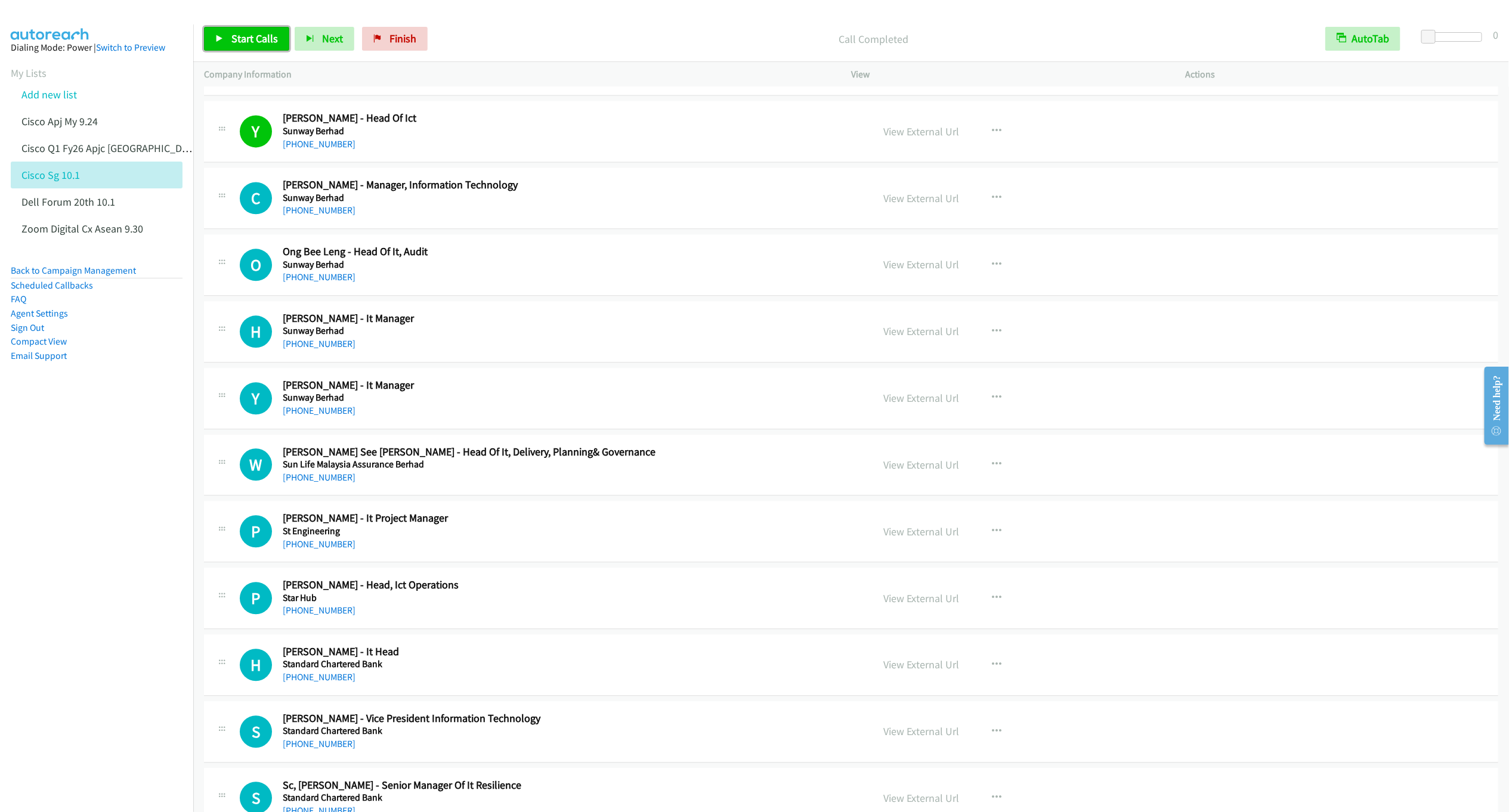
click at [250, 40] on span "Start Calls" at bounding box center [254, 38] width 46 height 14
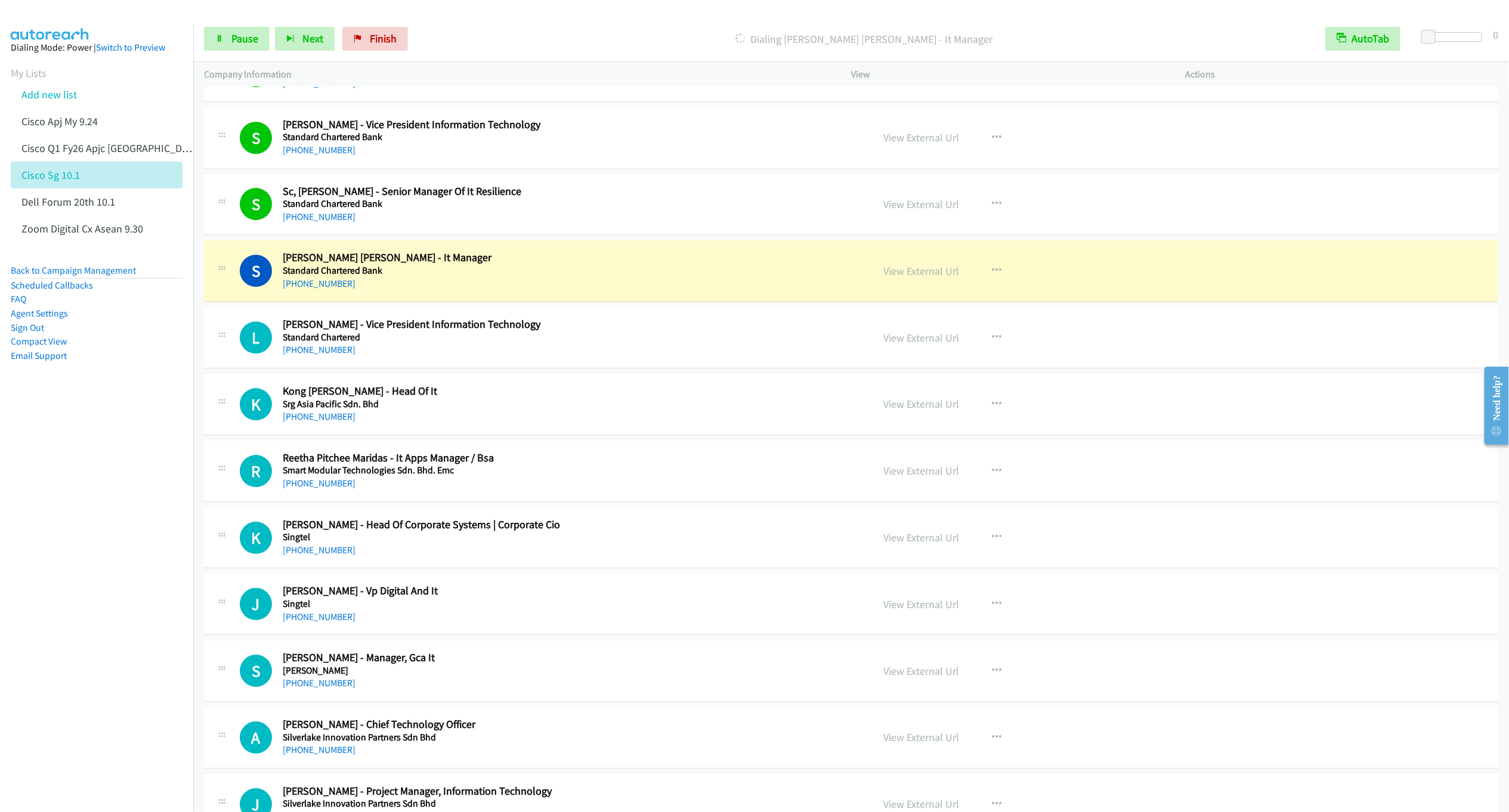
scroll to position [2415, 0]
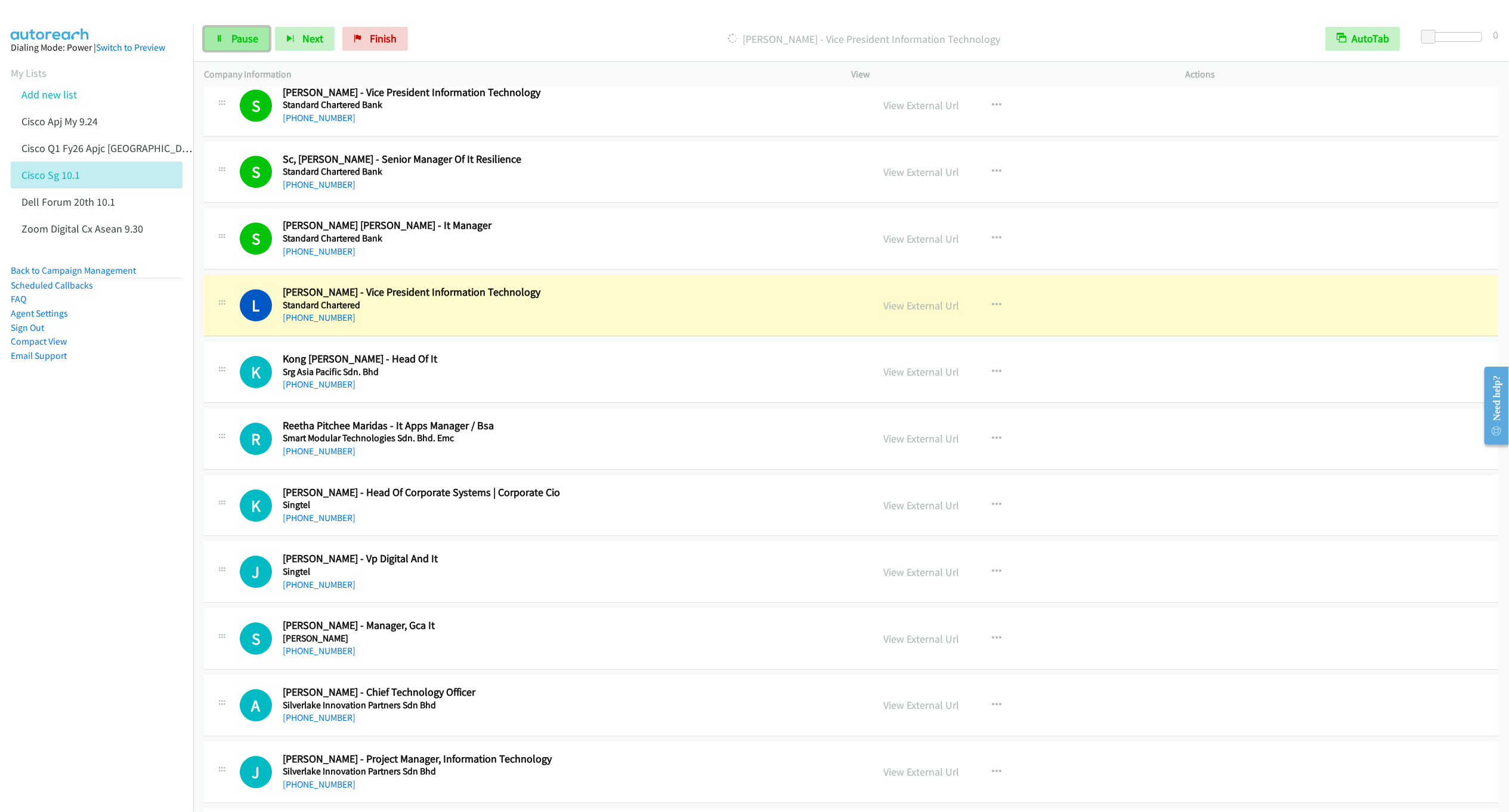
click at [236, 45] on span "Pause" at bounding box center [245, 38] width 27 height 14
